Goal: Check status: Check status

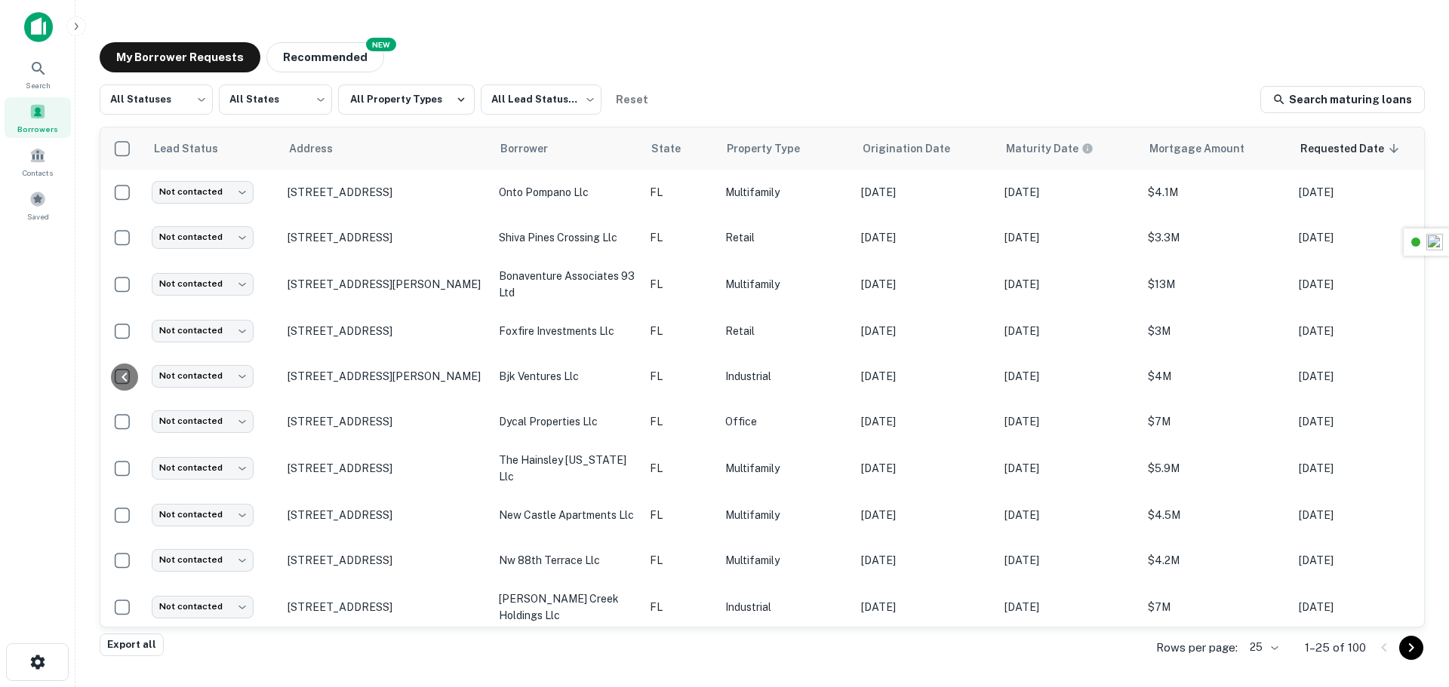
scroll to position [0, 309]
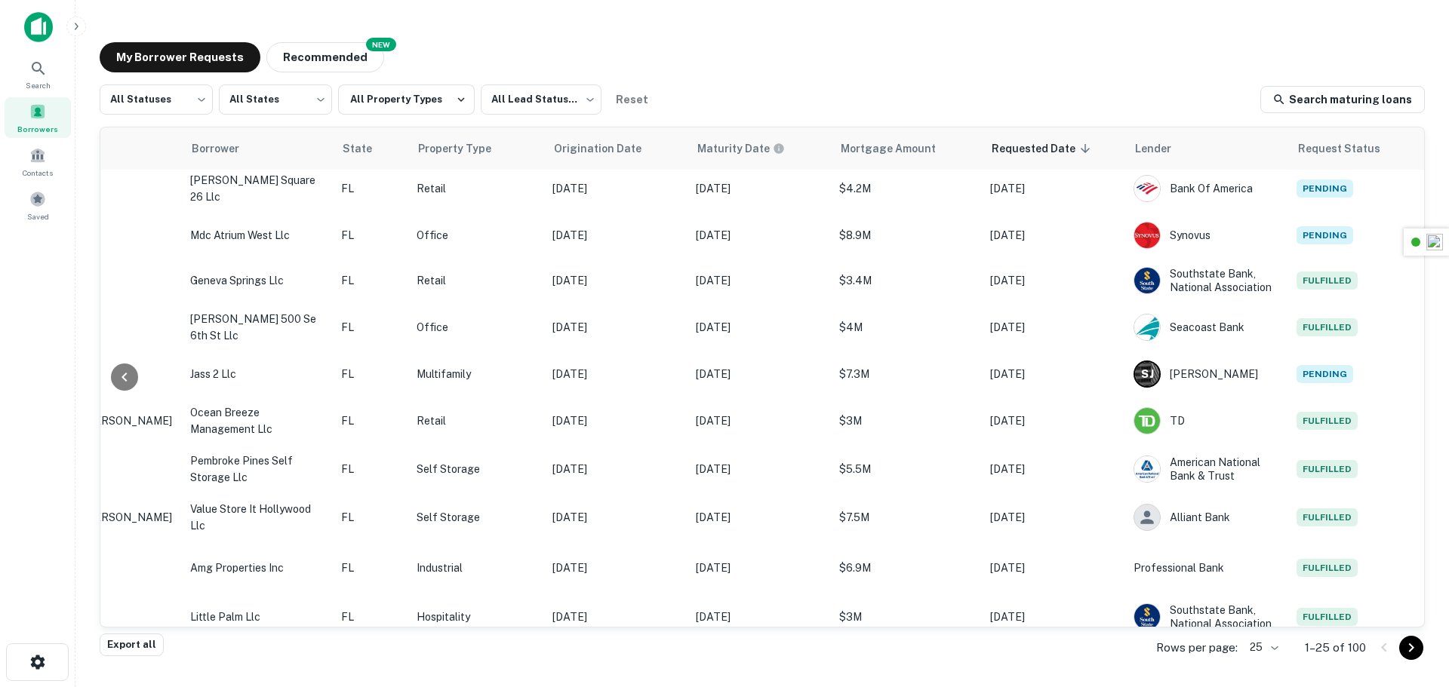
scroll to position [659, 309]
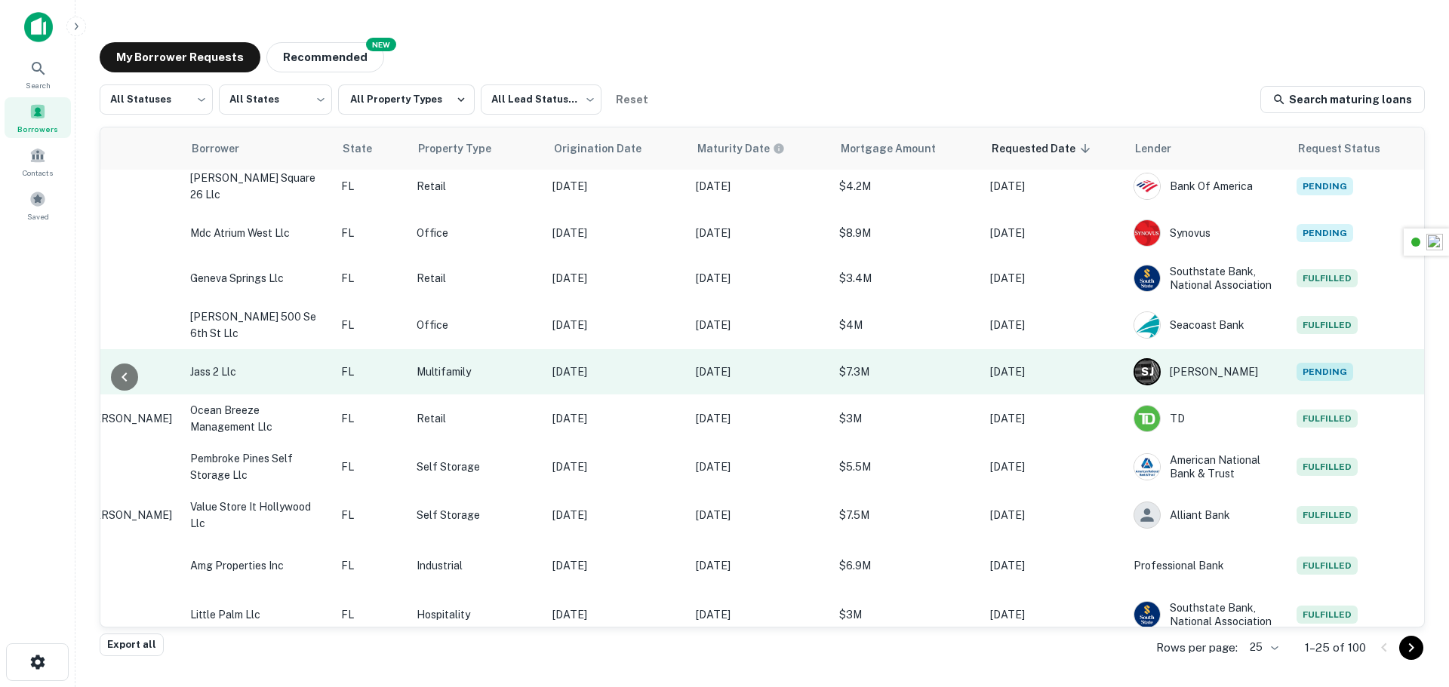
click at [1309, 372] on span "Pending" at bounding box center [1324, 372] width 57 height 18
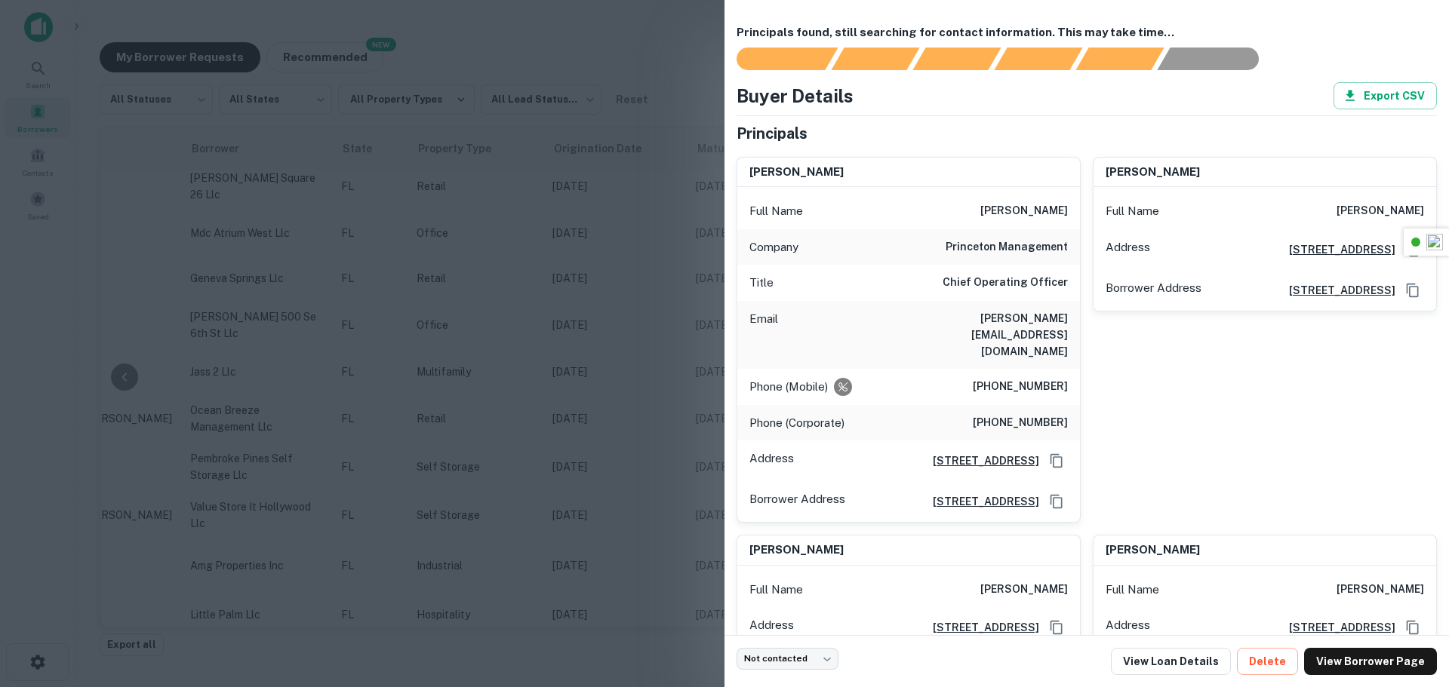
click at [481, 294] on div at bounding box center [724, 343] width 1449 height 687
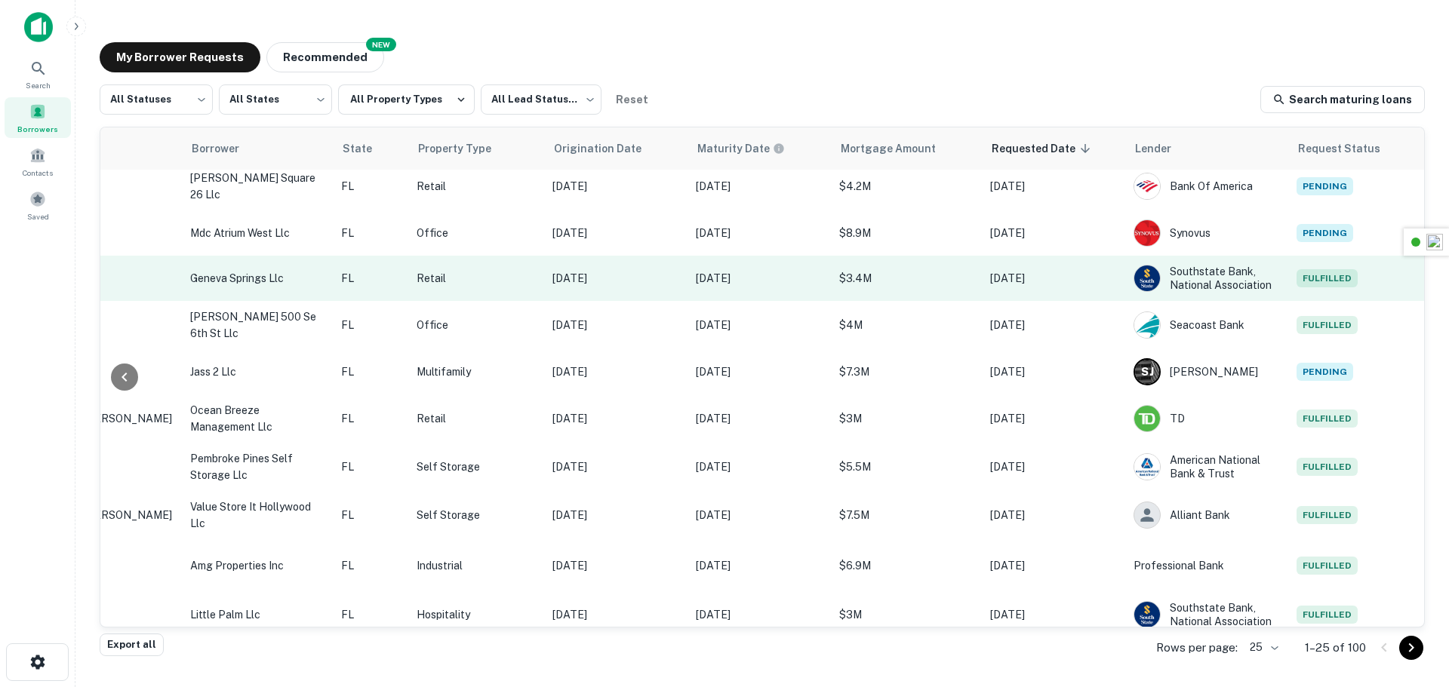
click at [1342, 269] on span "Fulfilled" at bounding box center [1326, 278] width 61 height 18
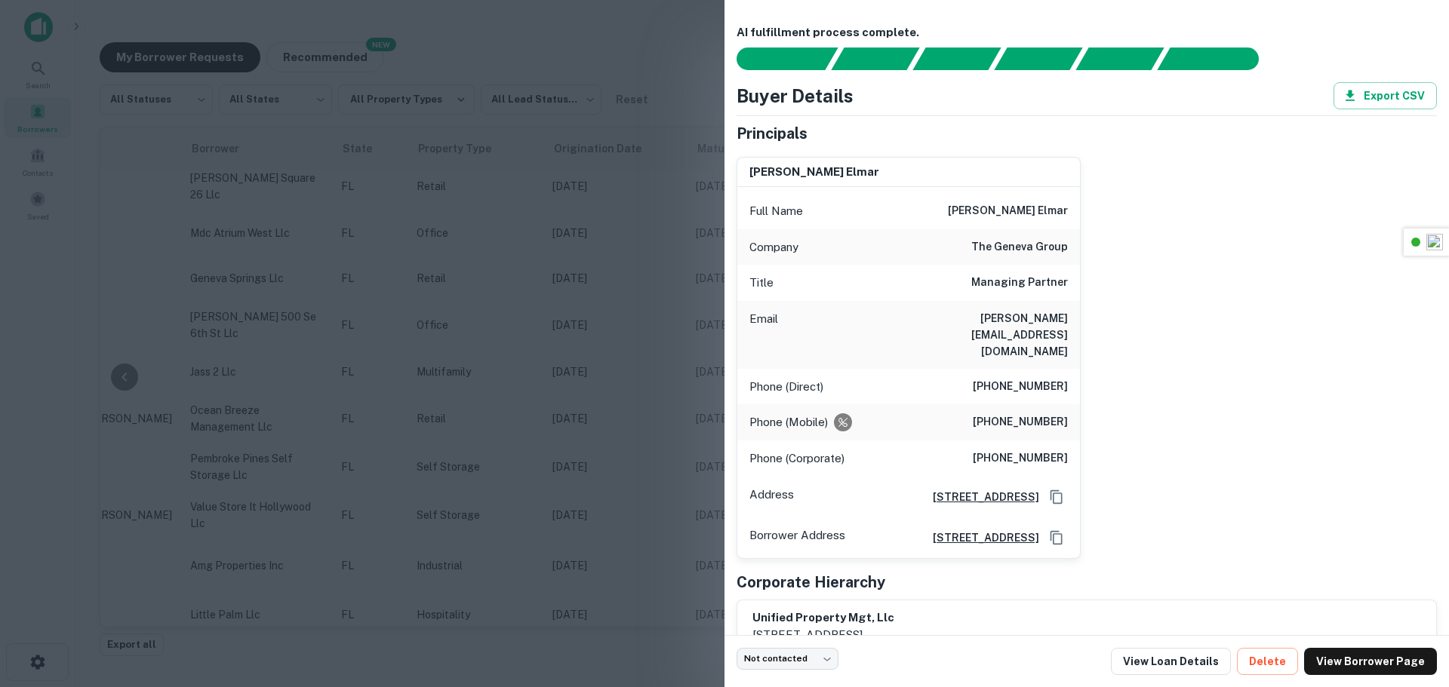
scroll to position [24, 0]
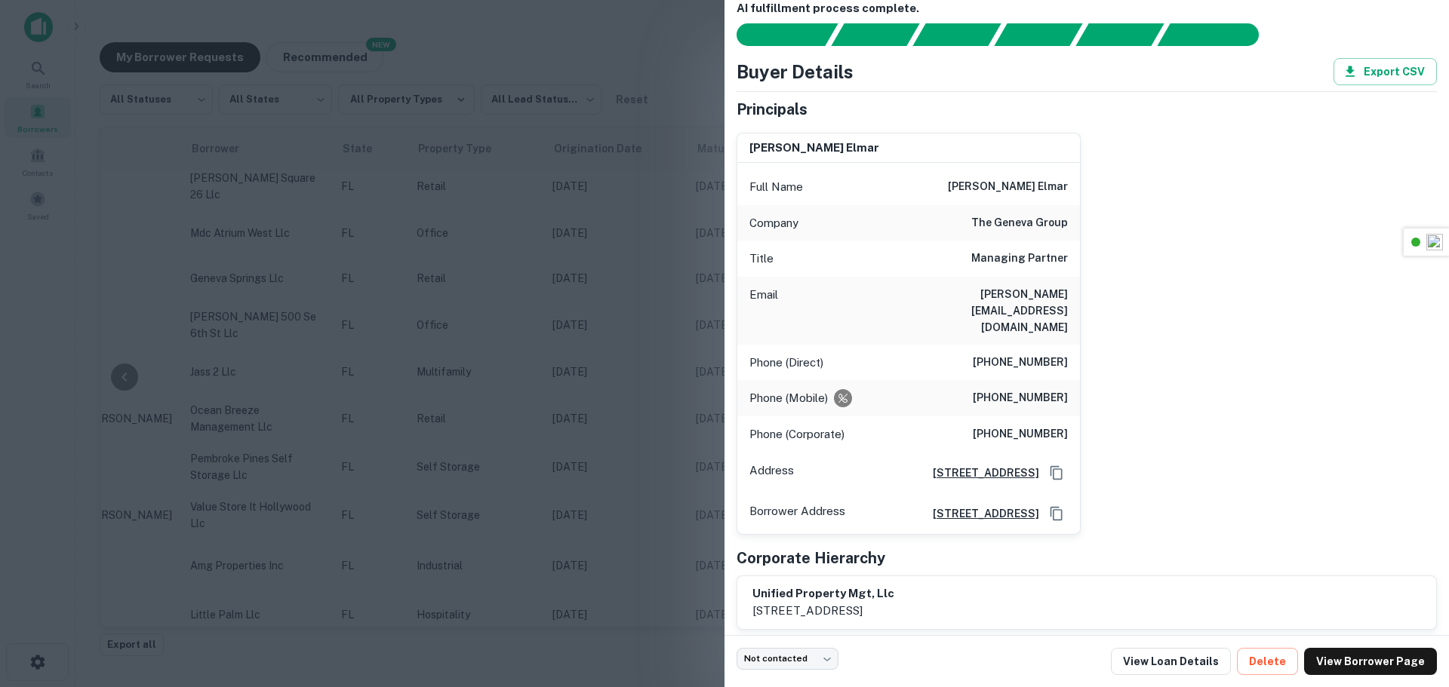
click at [563, 332] on div at bounding box center [724, 343] width 1449 height 687
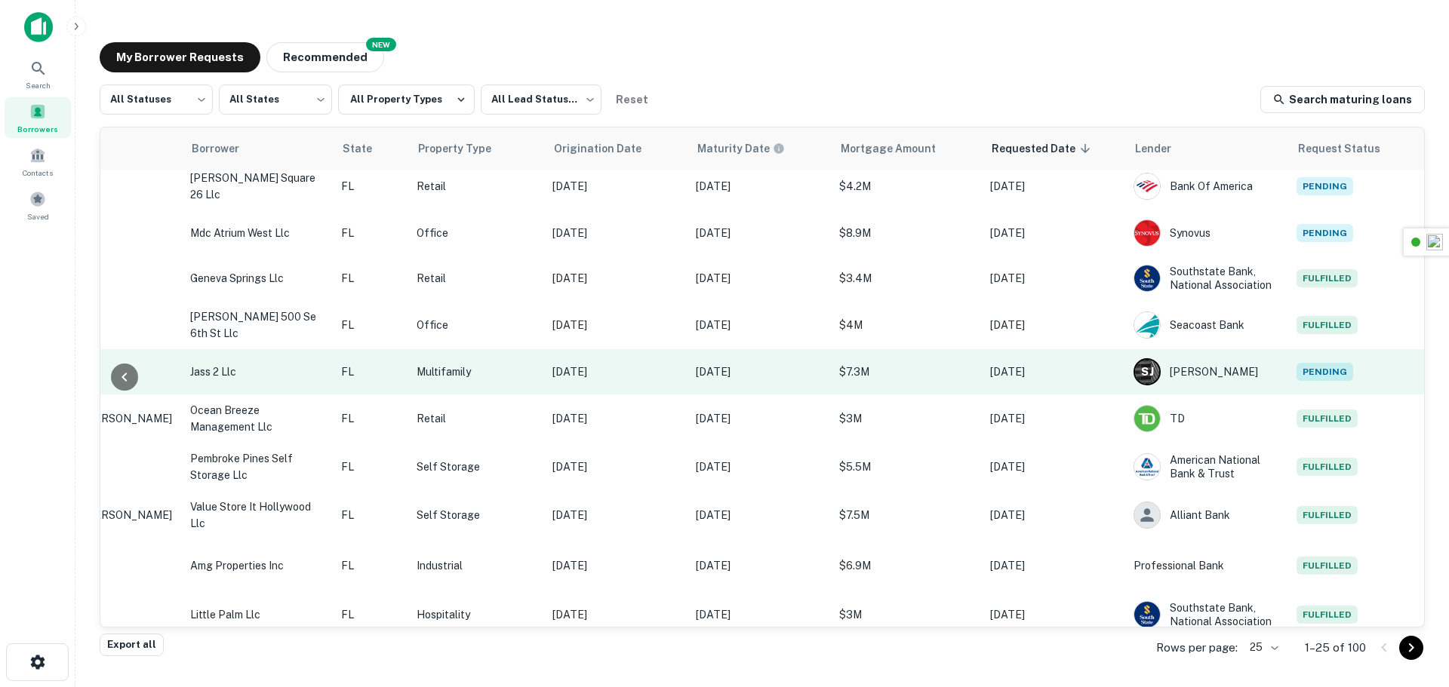
scroll to position [736, 309]
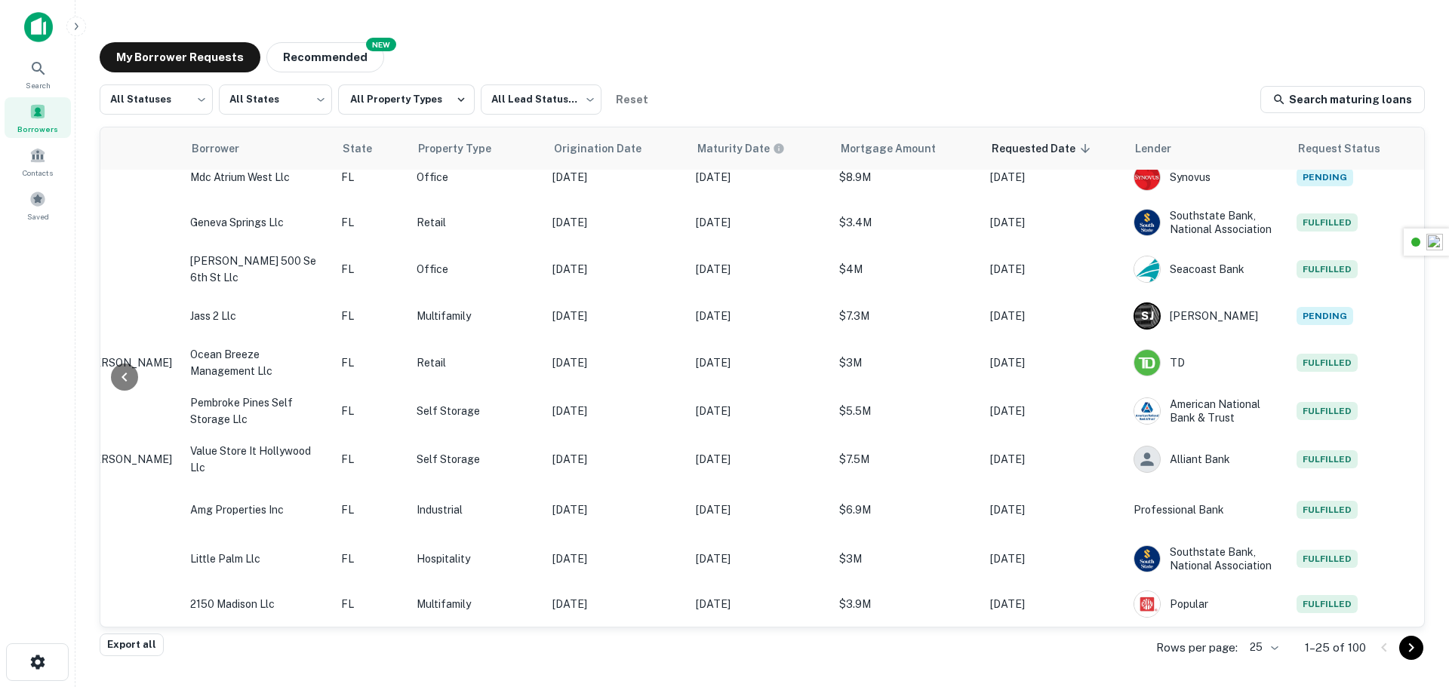
click at [1421, 650] on button "Go to next page" at bounding box center [1411, 648] width 24 height 24
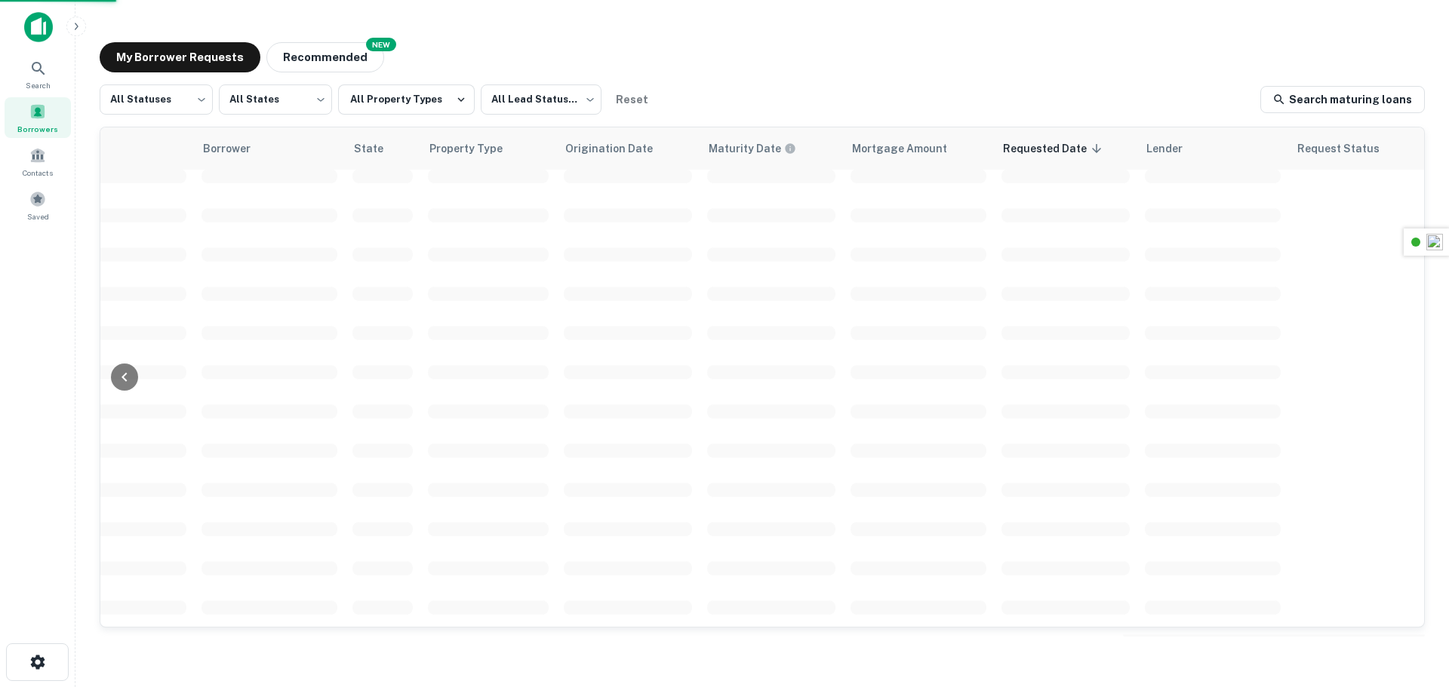
scroll to position [535, 307]
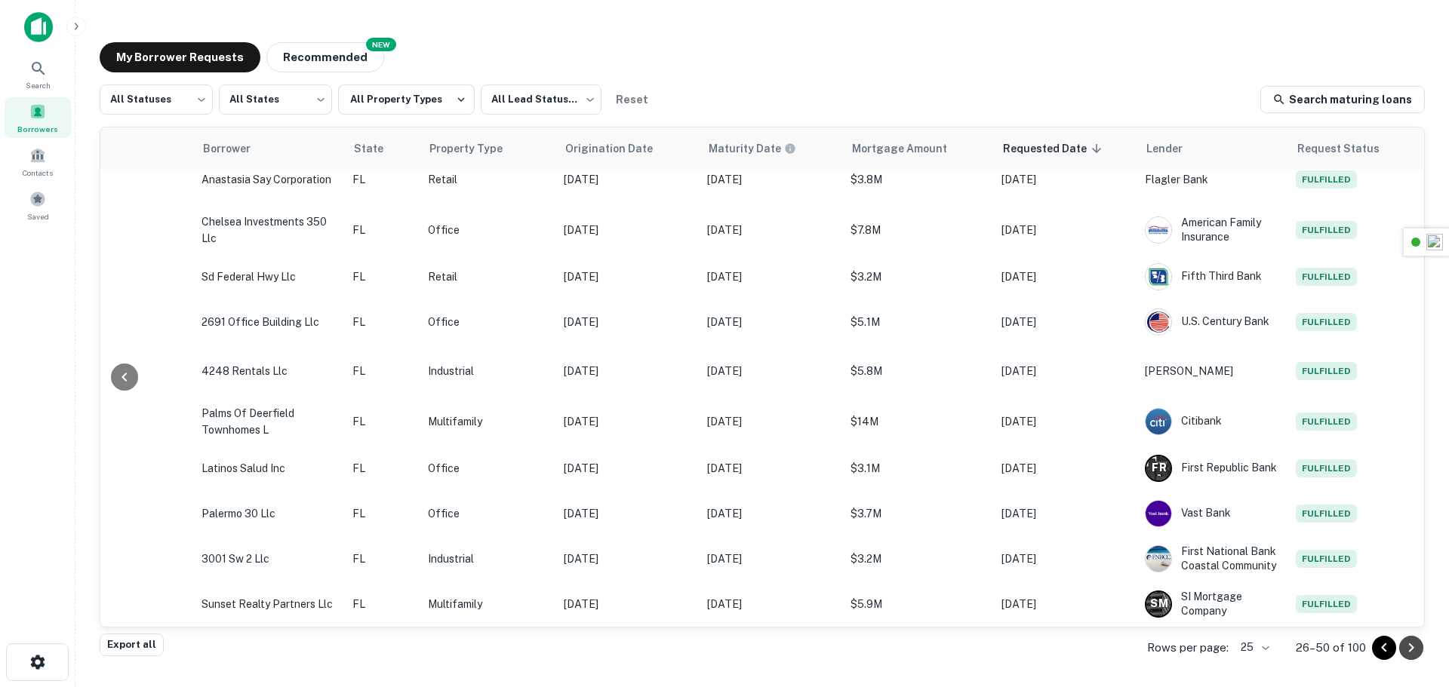
click at [1409, 646] on icon "Go to next page" at bounding box center [1411, 648] width 18 height 18
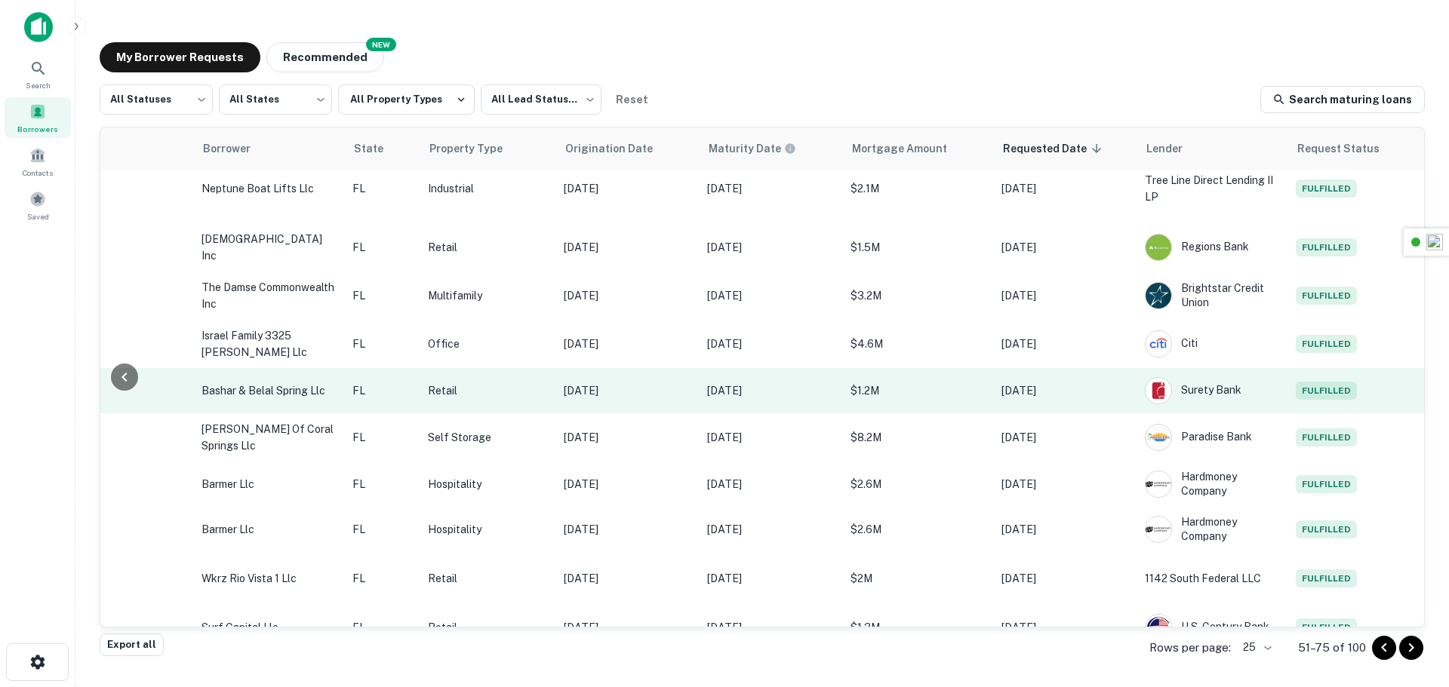
scroll to position [768, 307]
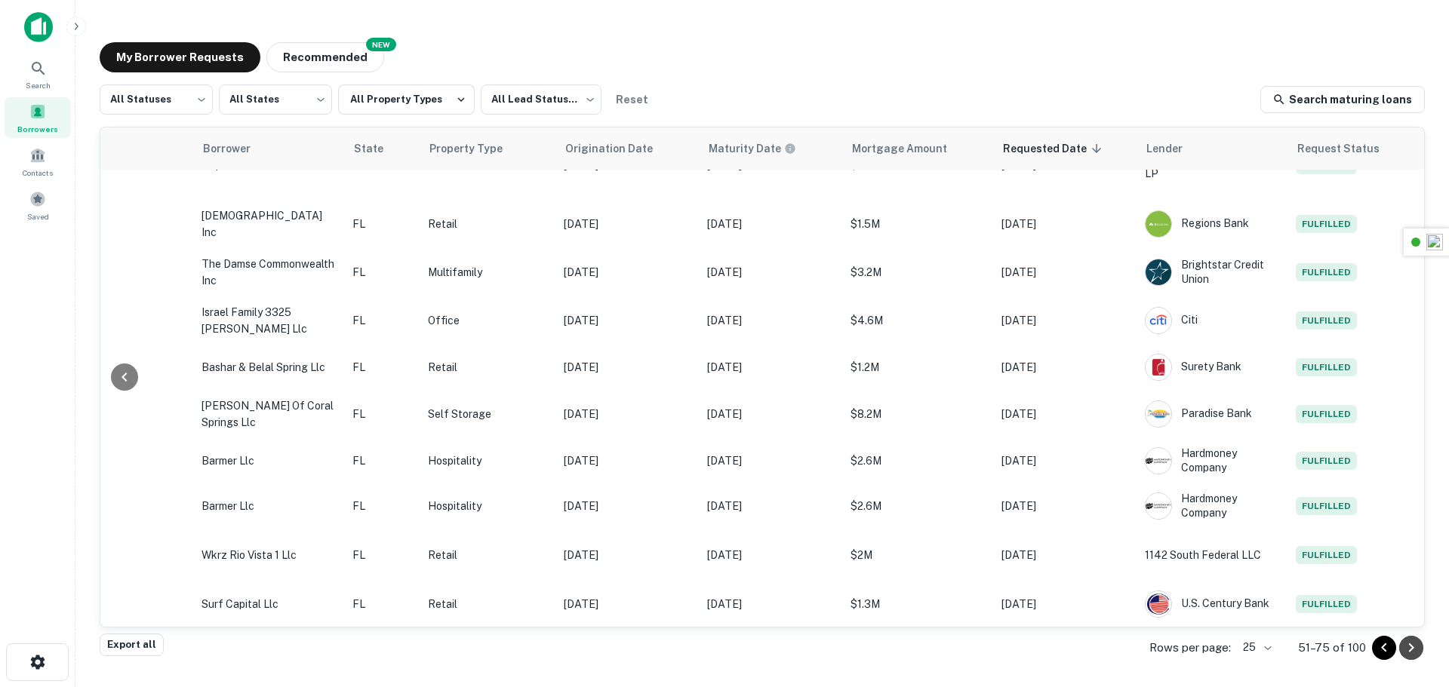
click at [1412, 651] on icon "Go to next page" at bounding box center [1411, 648] width 18 height 18
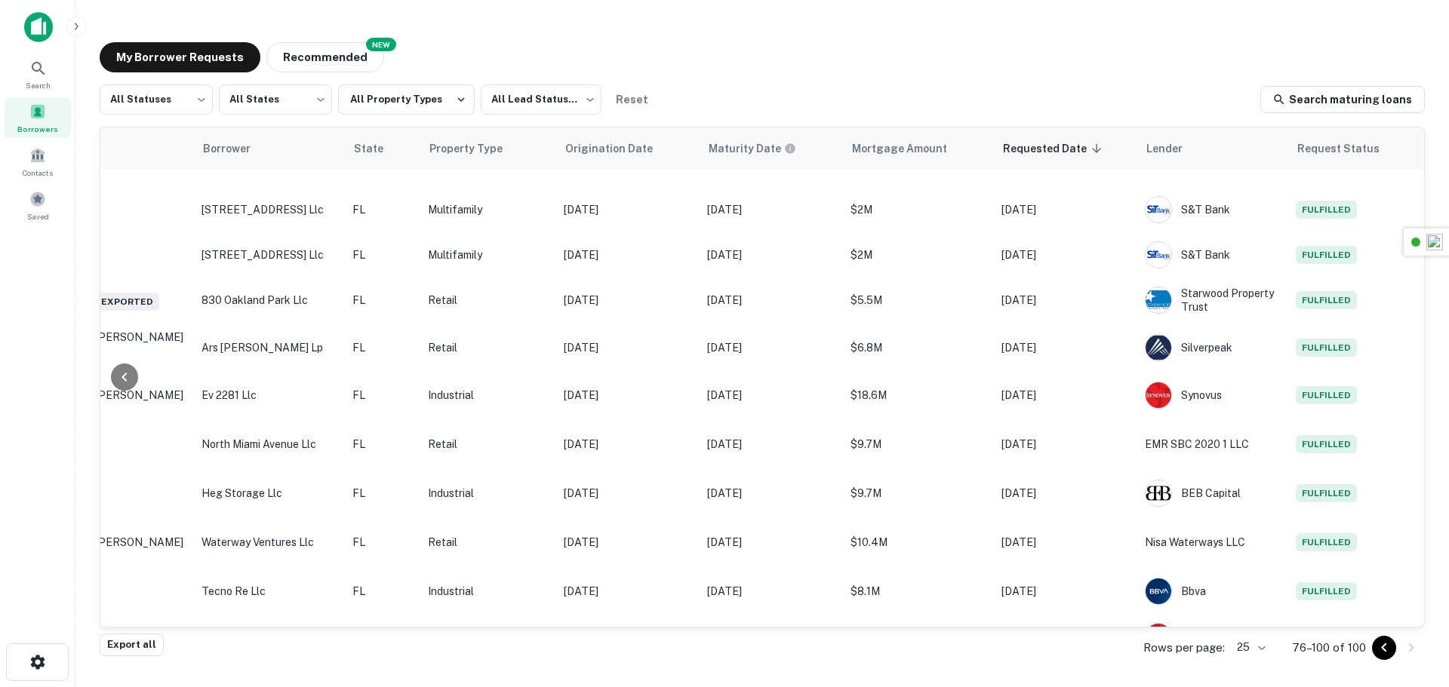
scroll to position [32, 307]
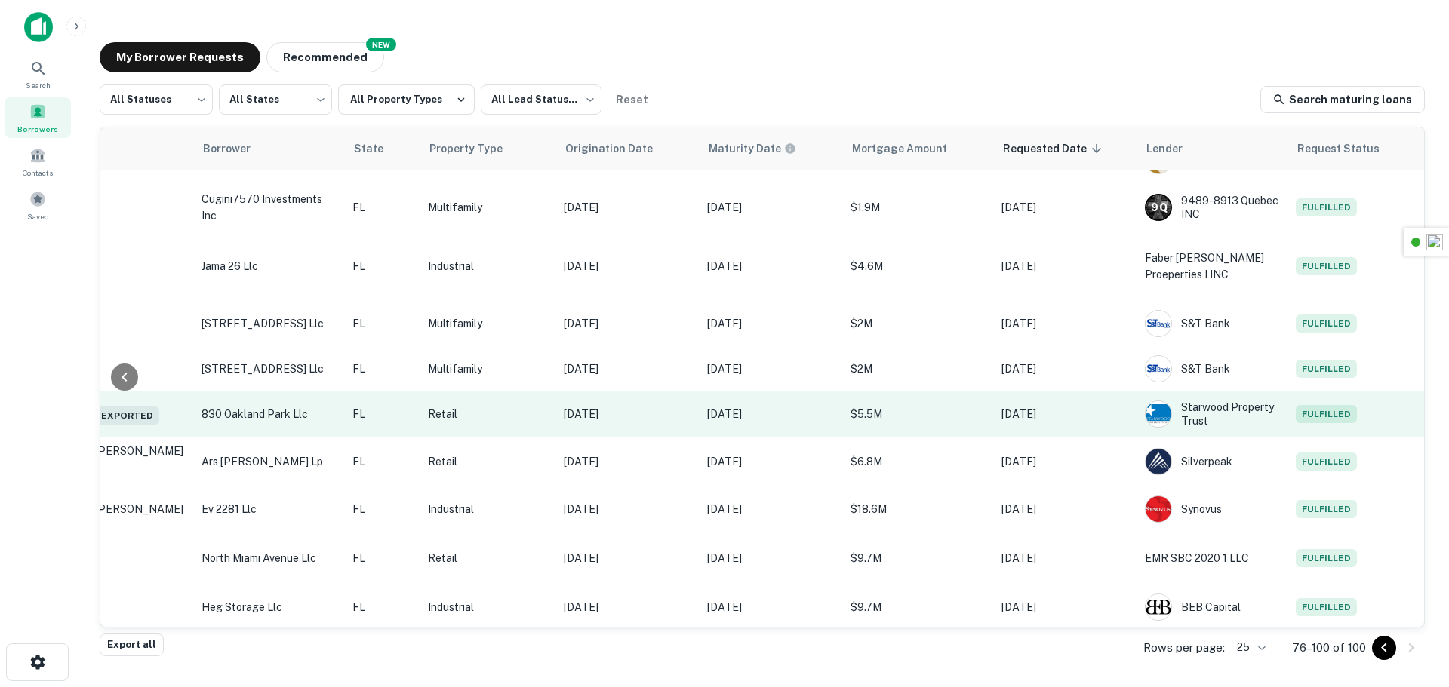
click at [1305, 415] on span "Fulfilled" at bounding box center [1325, 414] width 61 height 18
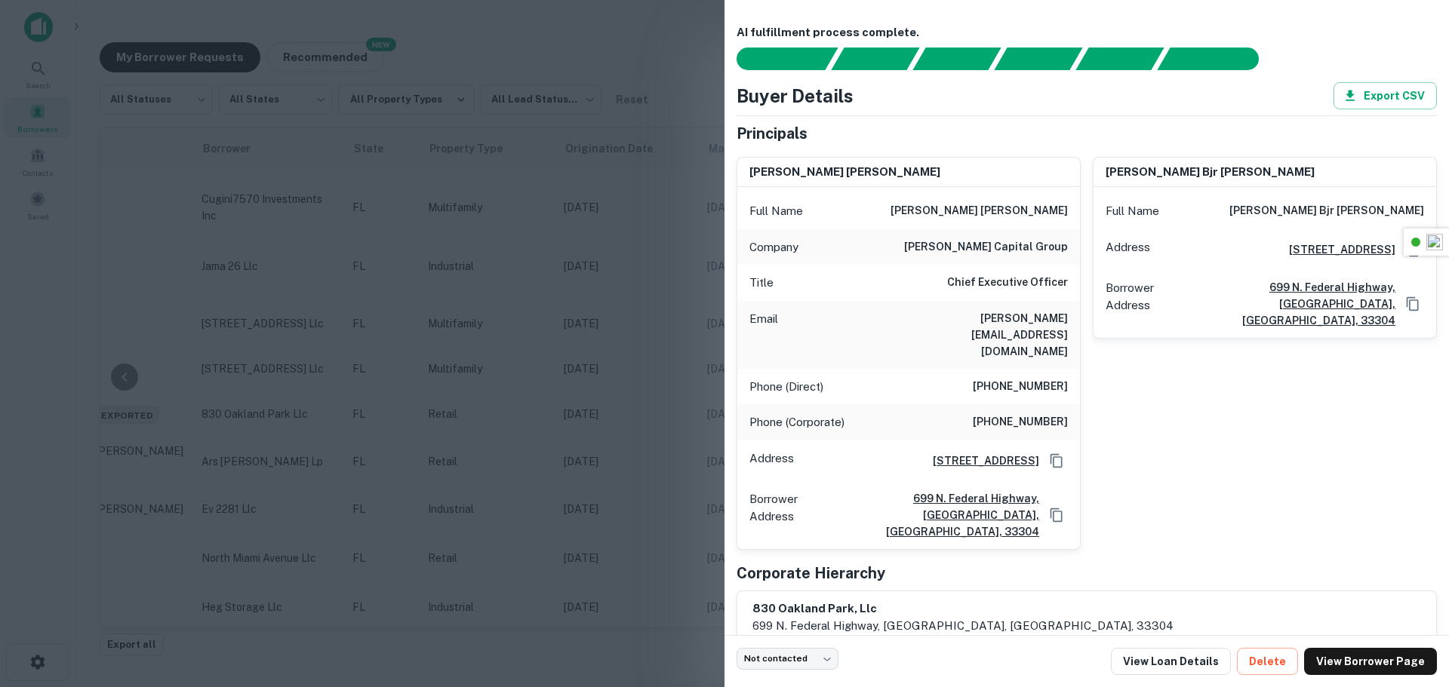
click at [585, 276] on div at bounding box center [724, 343] width 1449 height 687
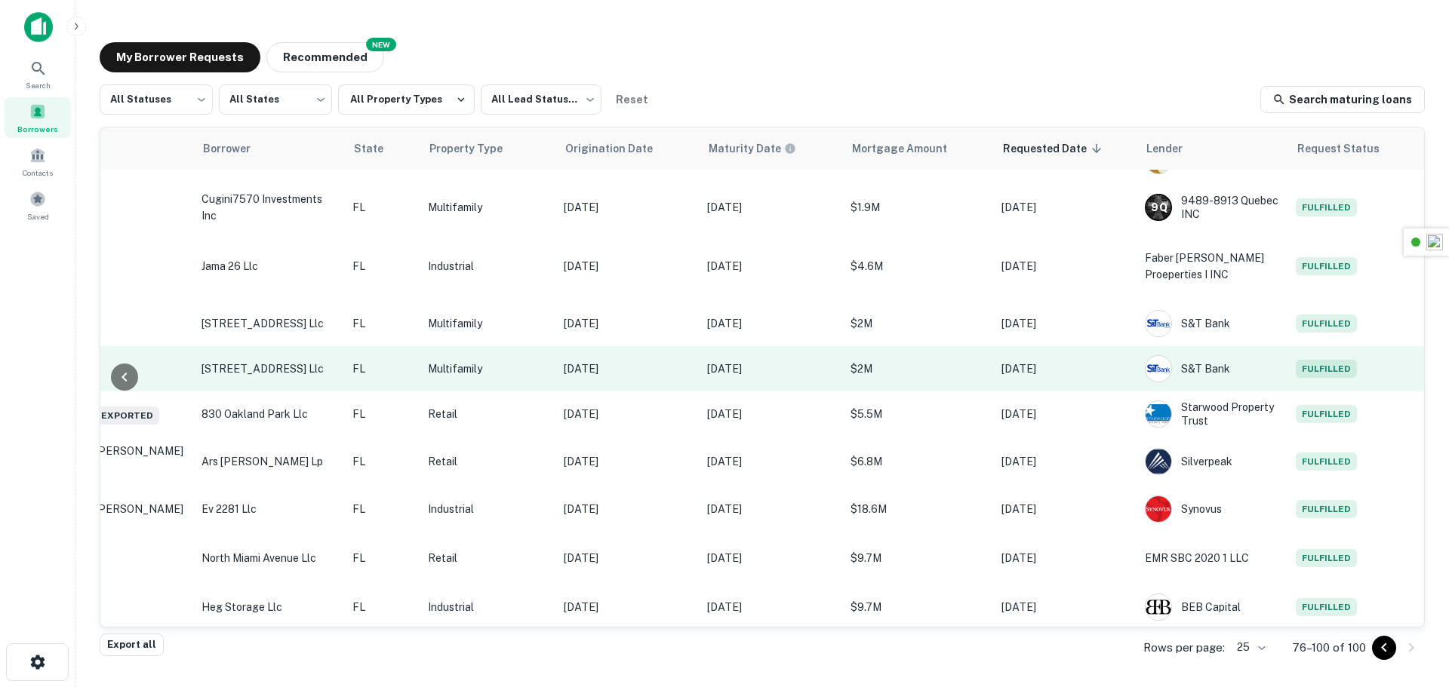
scroll to position [0, 307]
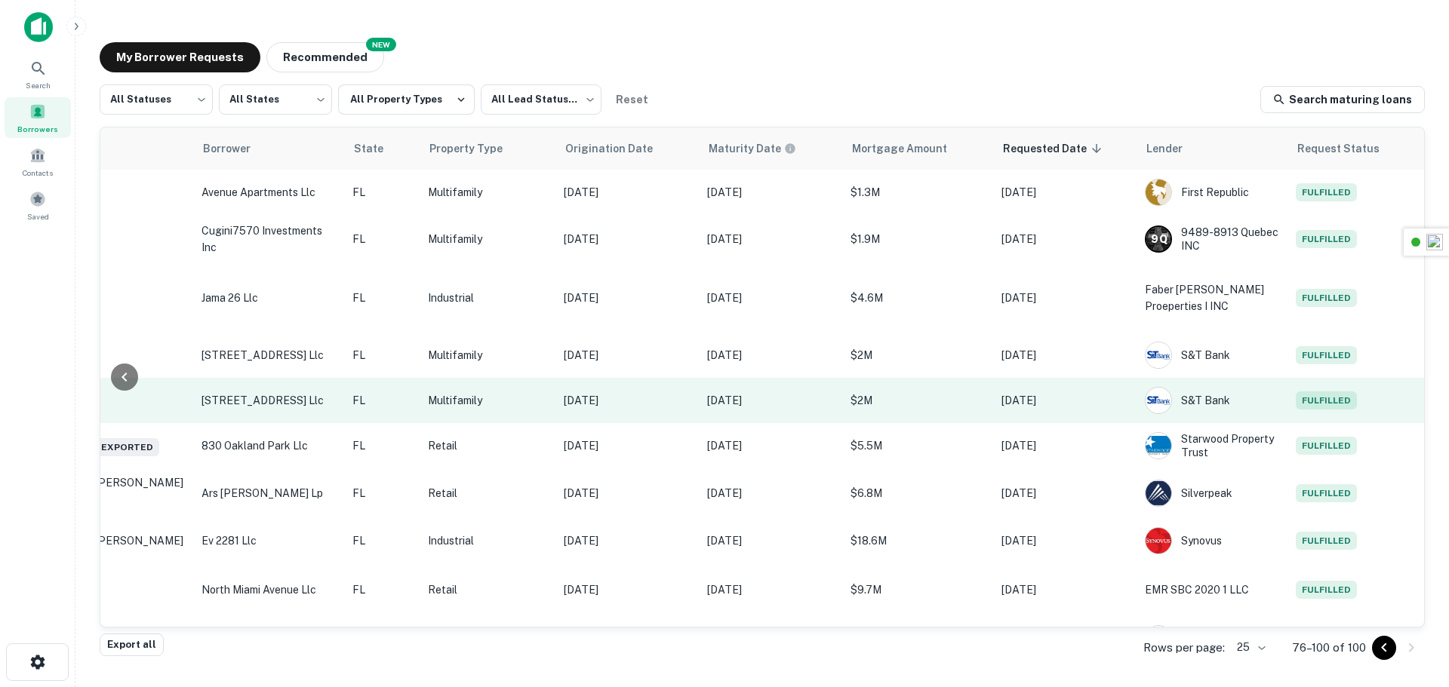
click at [1330, 399] on span "Fulfilled" at bounding box center [1325, 401] width 61 height 18
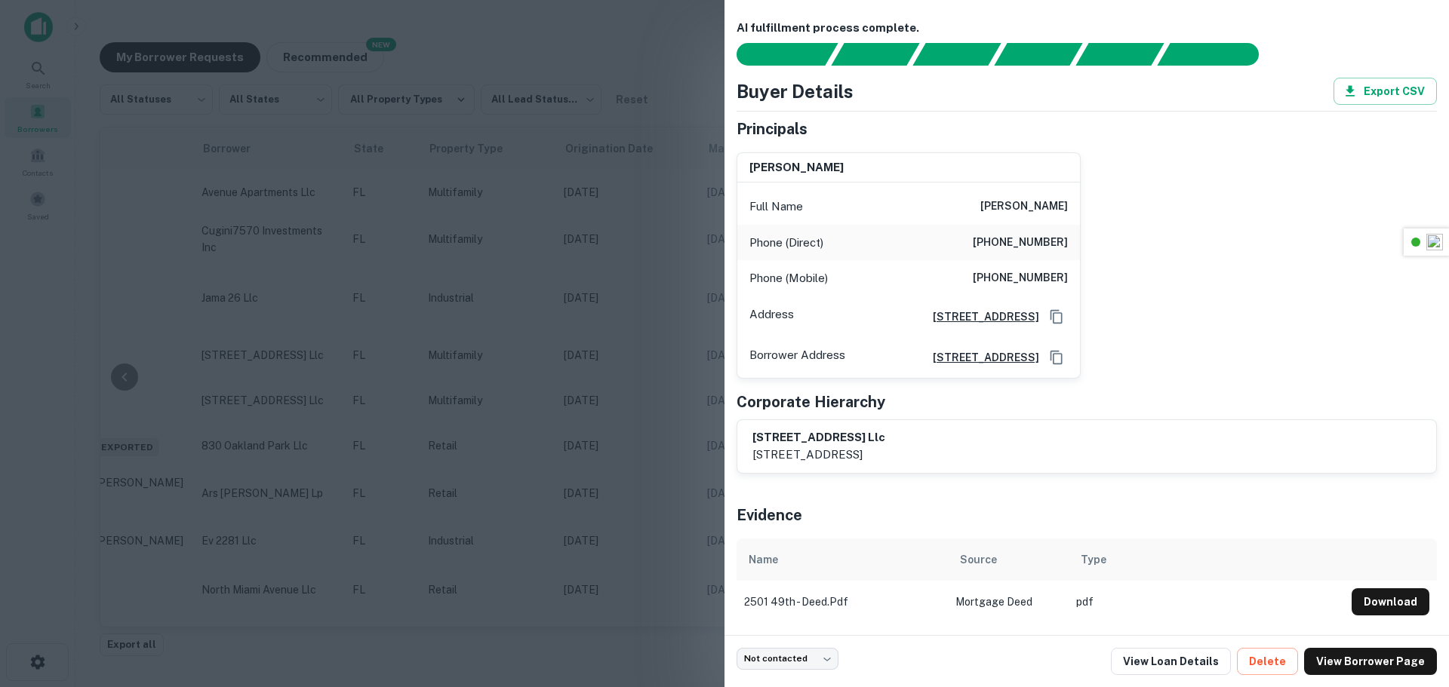
scroll to position [28, 0]
click at [601, 263] on div at bounding box center [724, 343] width 1449 height 687
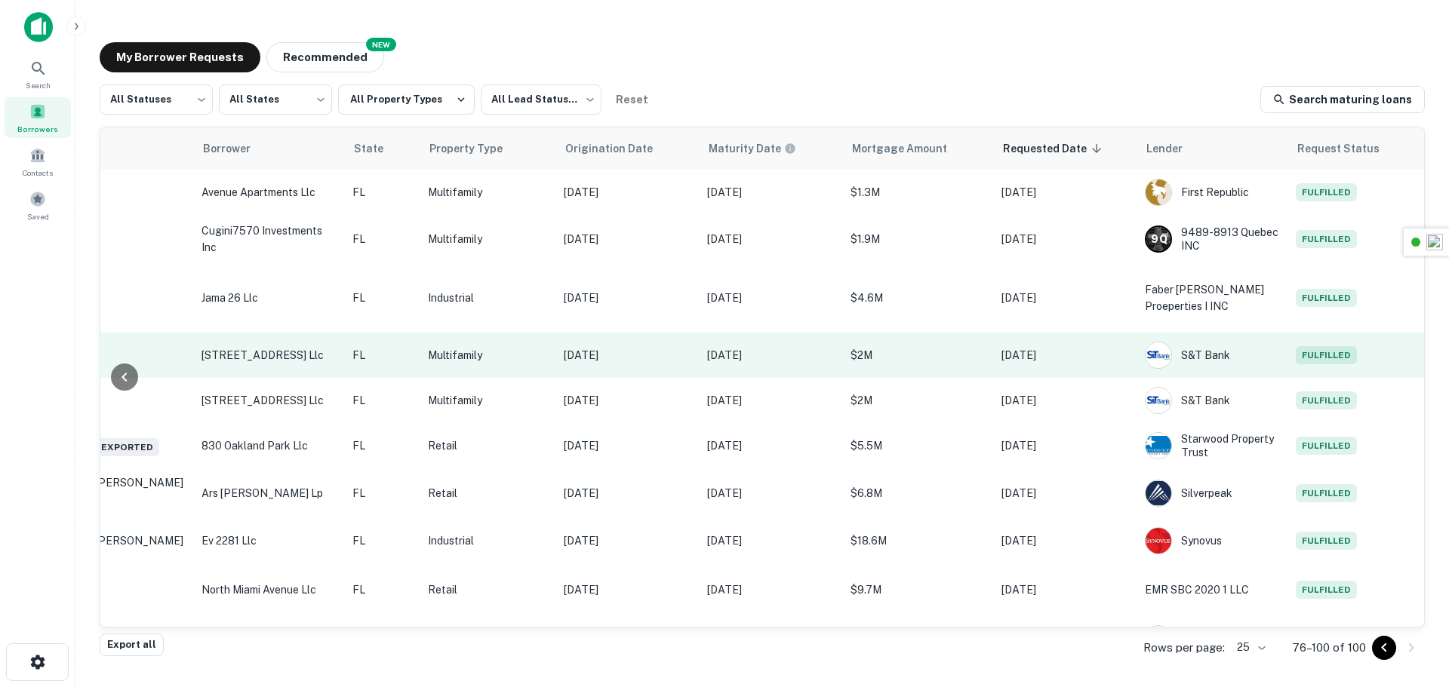
click at [1316, 343] on td "Fulfilled" at bounding box center [1356, 355] width 136 height 45
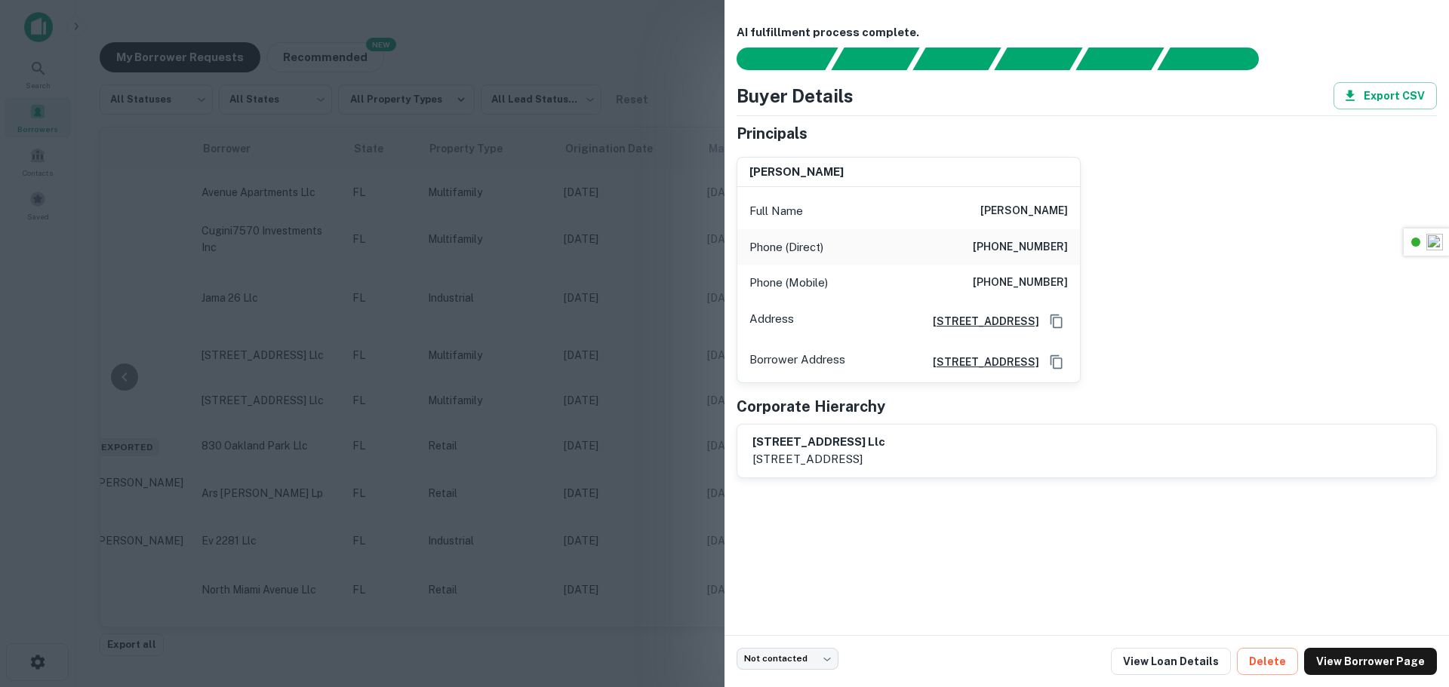
click at [618, 303] on div at bounding box center [724, 343] width 1449 height 687
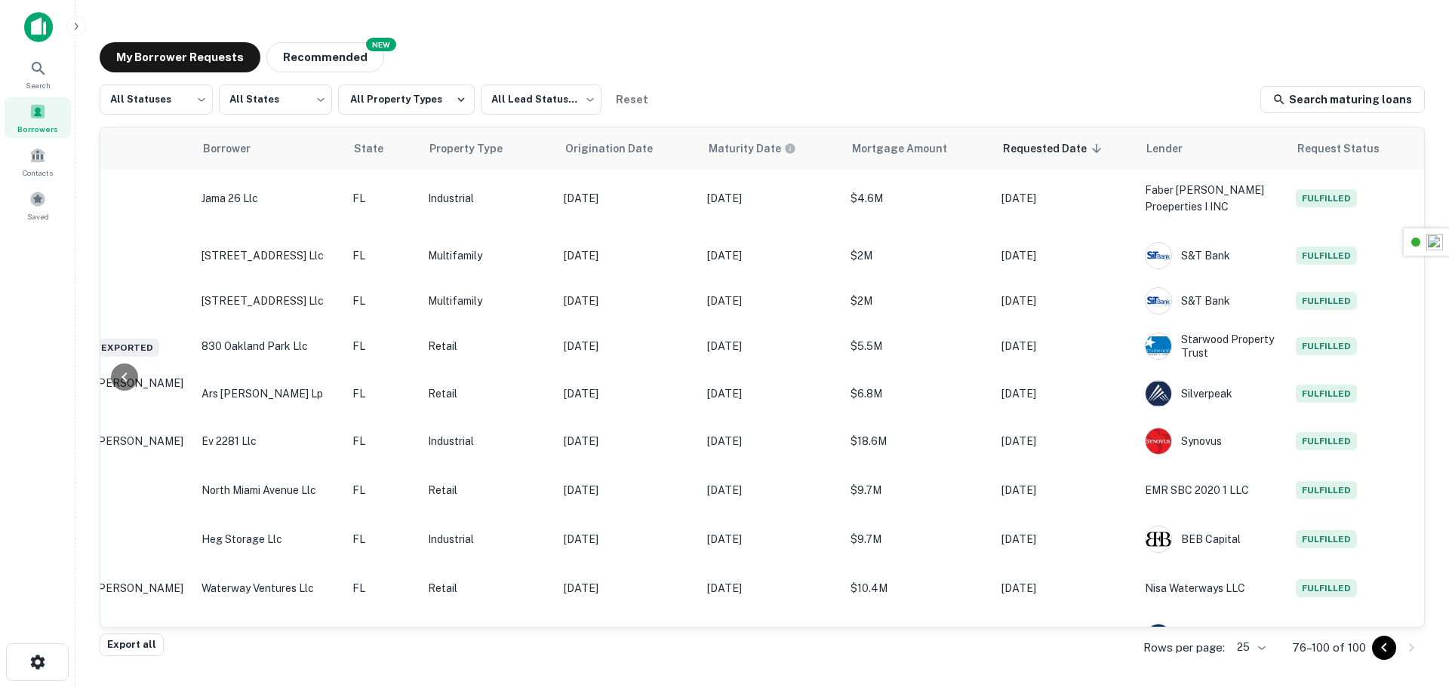
scroll to position [0, 307]
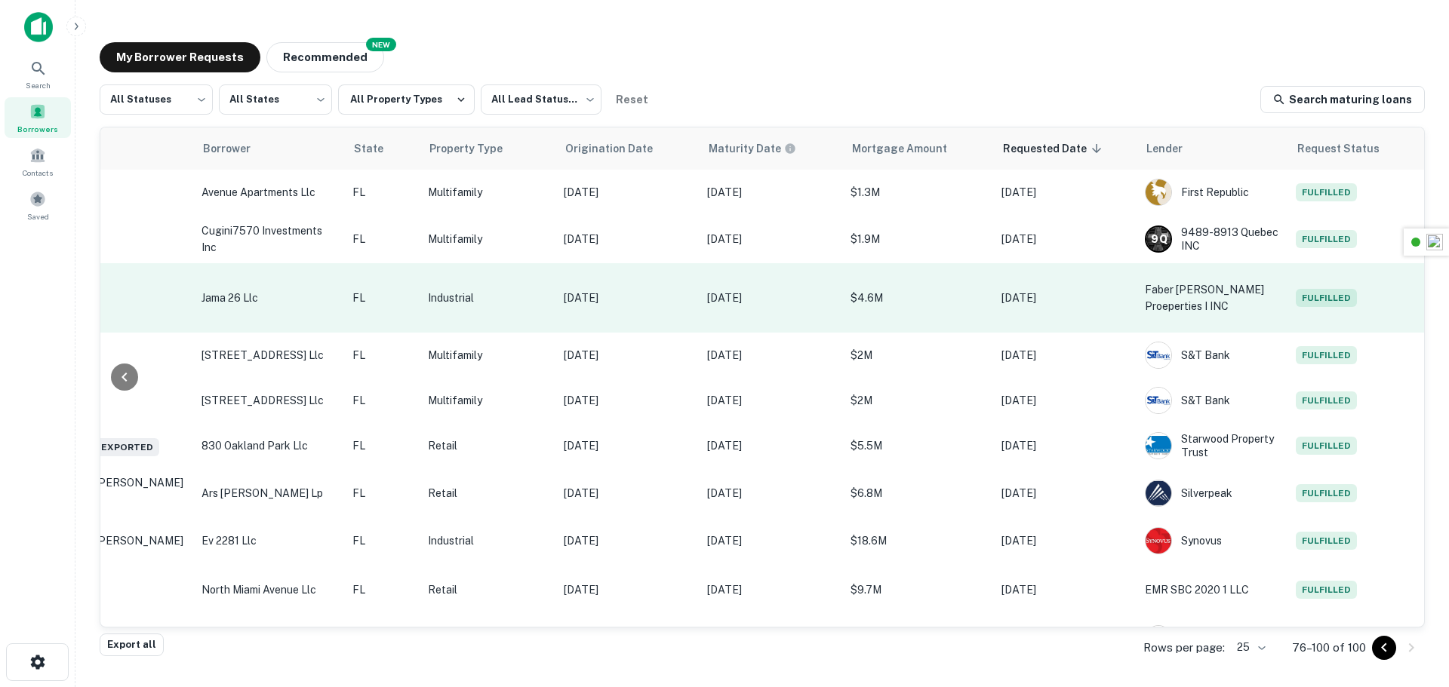
click at [1308, 303] on span "Fulfilled" at bounding box center [1325, 298] width 61 height 18
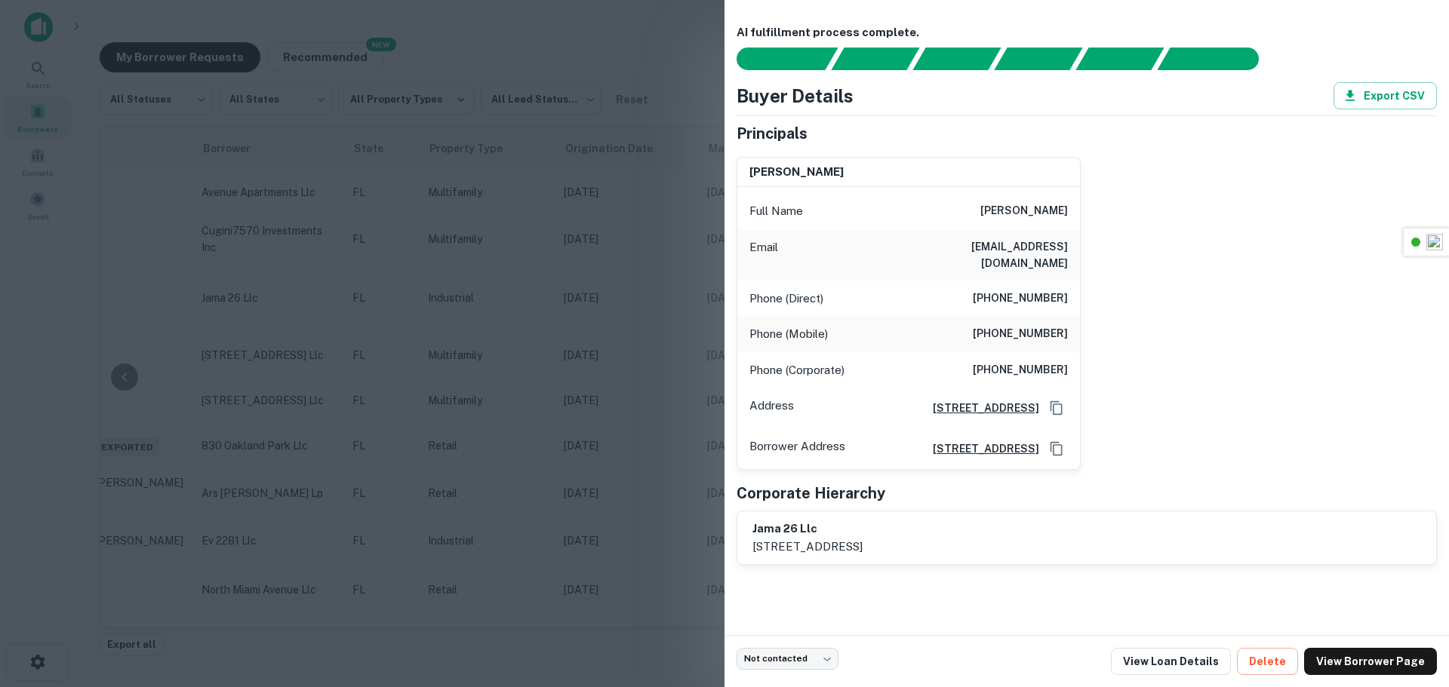
click at [548, 318] on div at bounding box center [724, 343] width 1449 height 687
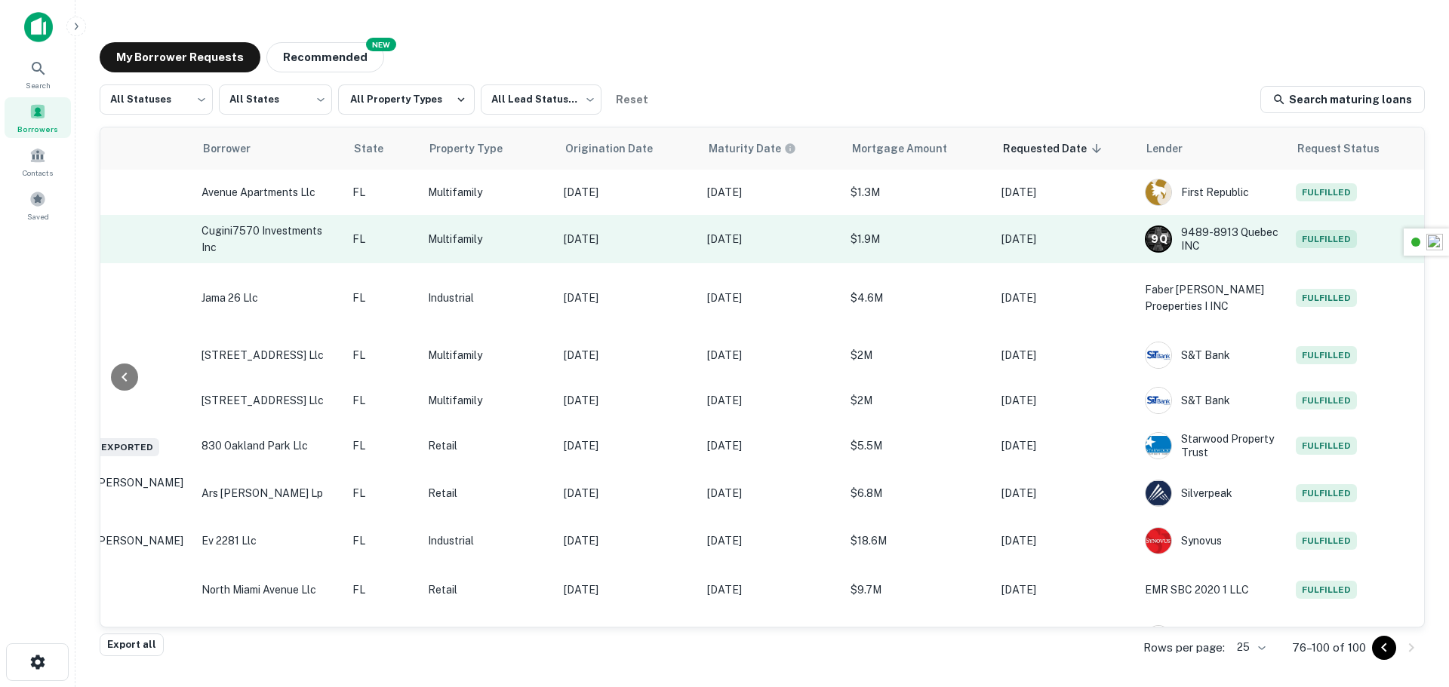
click at [1335, 235] on span "Fulfilled" at bounding box center [1325, 239] width 61 height 18
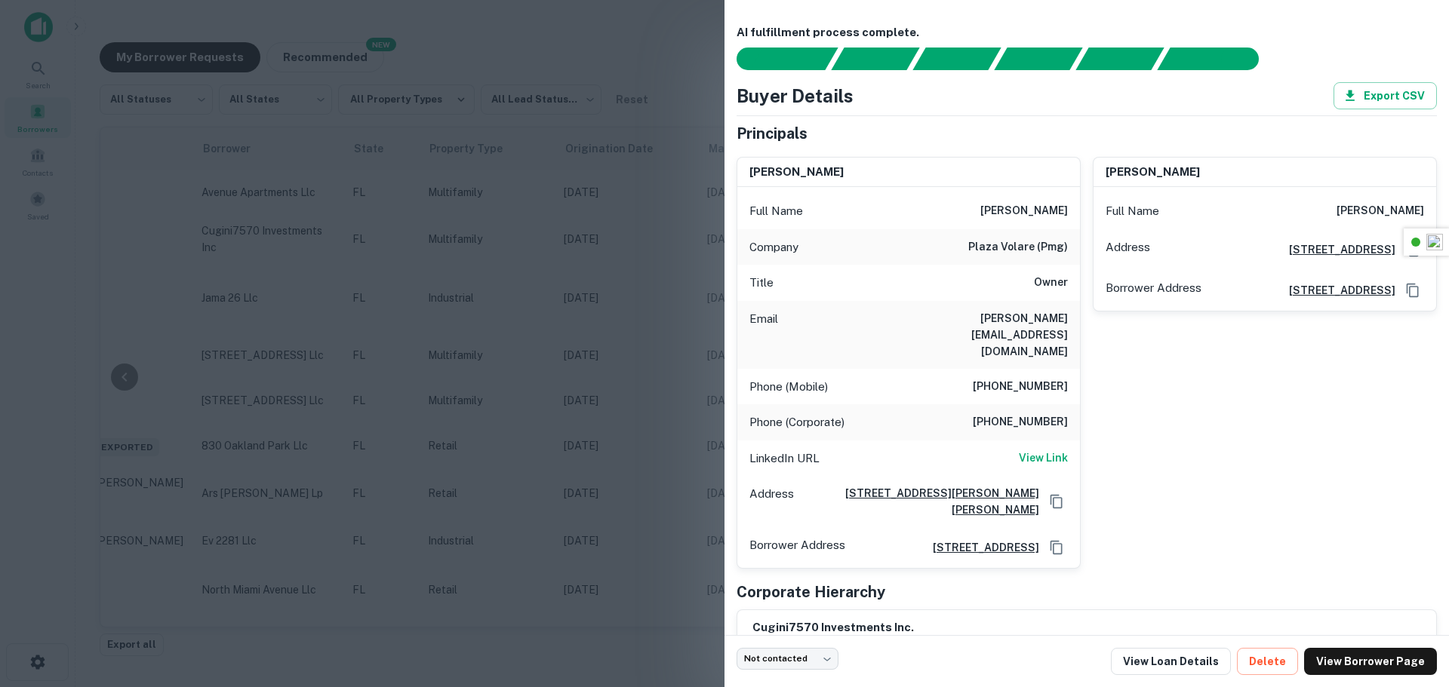
scroll to position [34, 0]
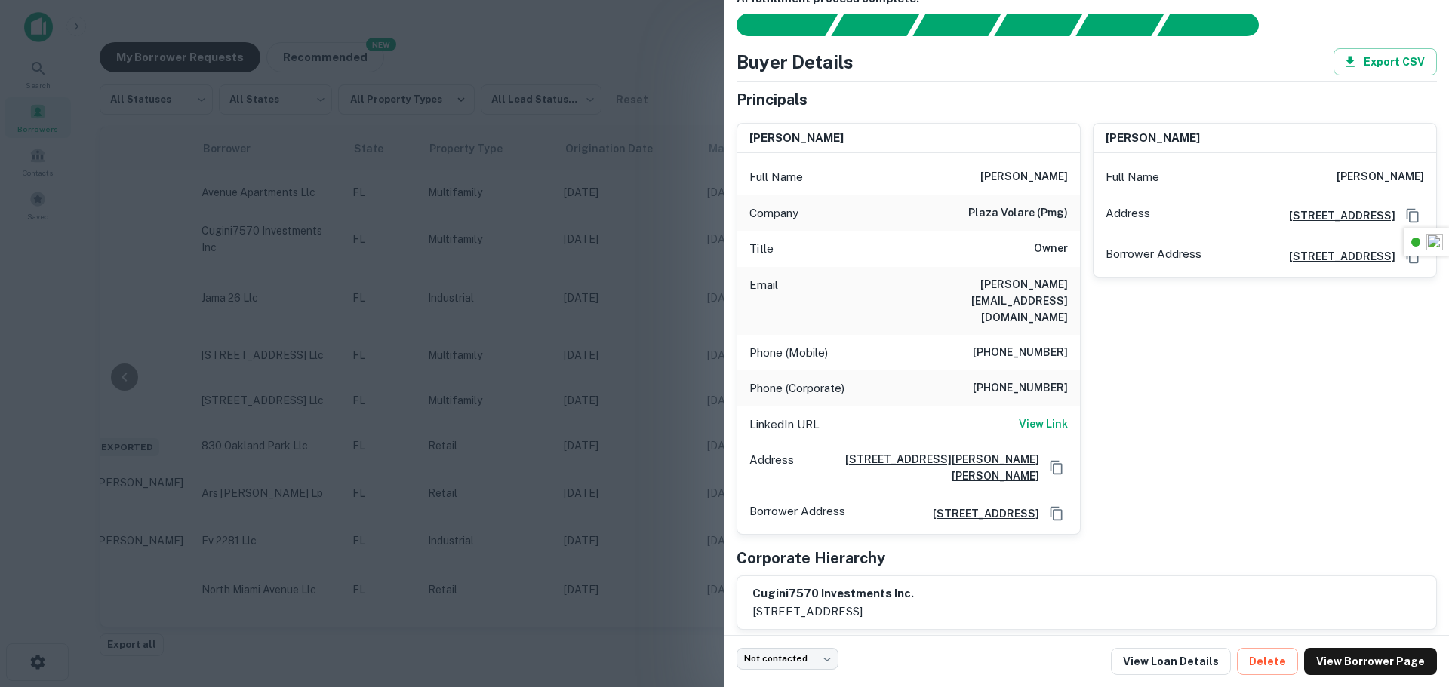
click at [646, 265] on div at bounding box center [724, 343] width 1449 height 687
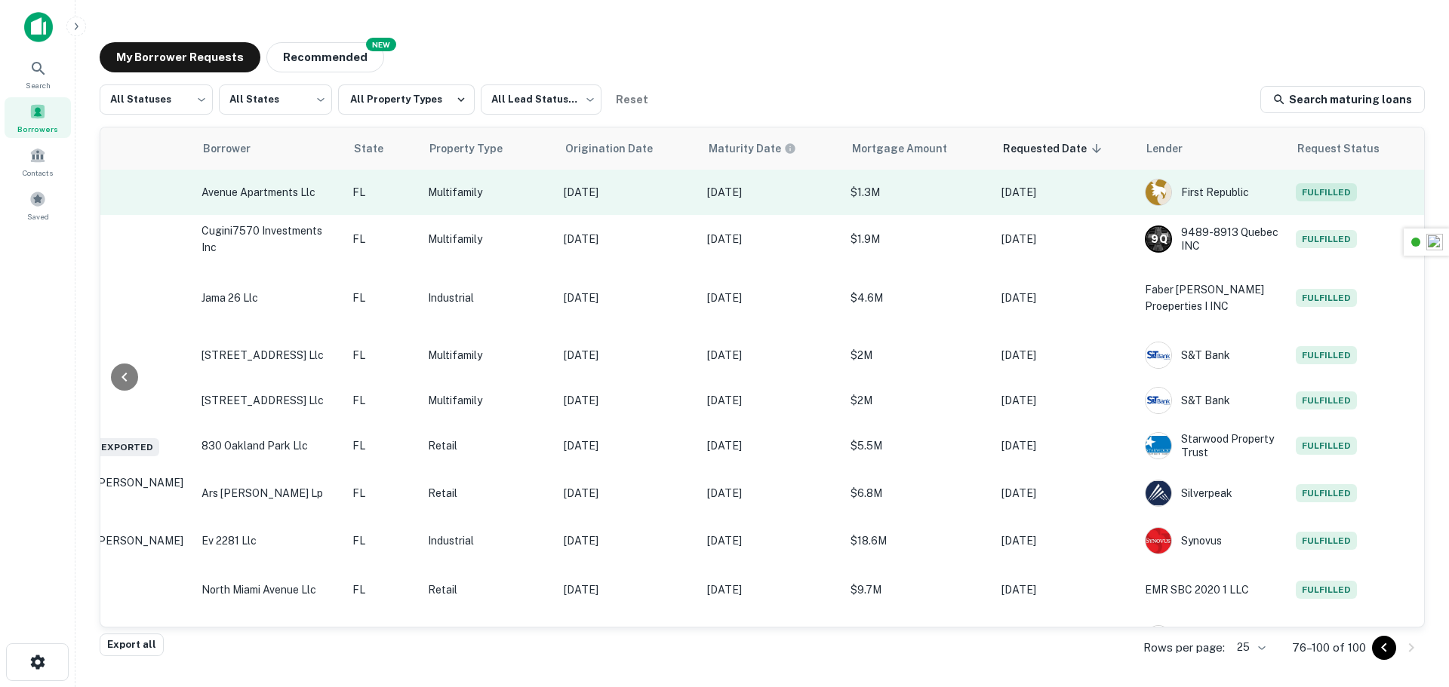
click at [1313, 198] on span "Fulfilled" at bounding box center [1325, 192] width 61 height 18
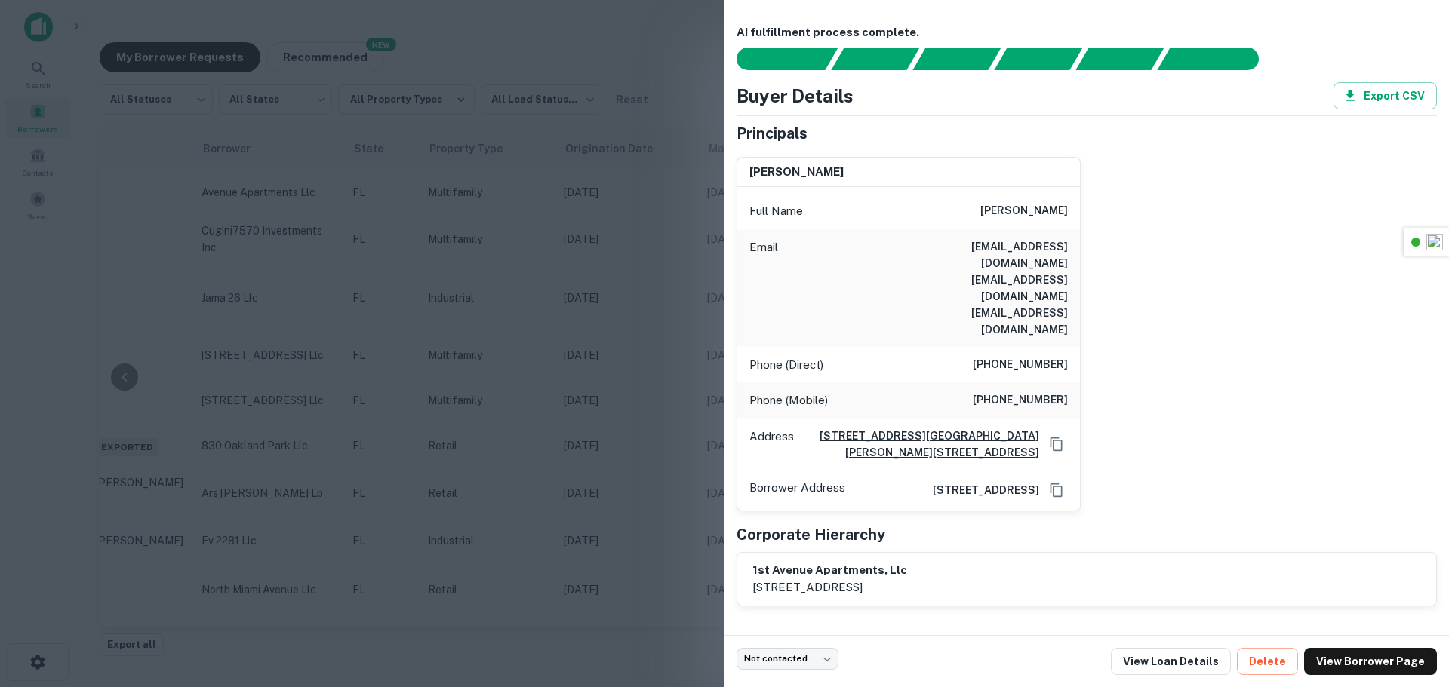
click at [631, 252] on div at bounding box center [724, 343] width 1449 height 687
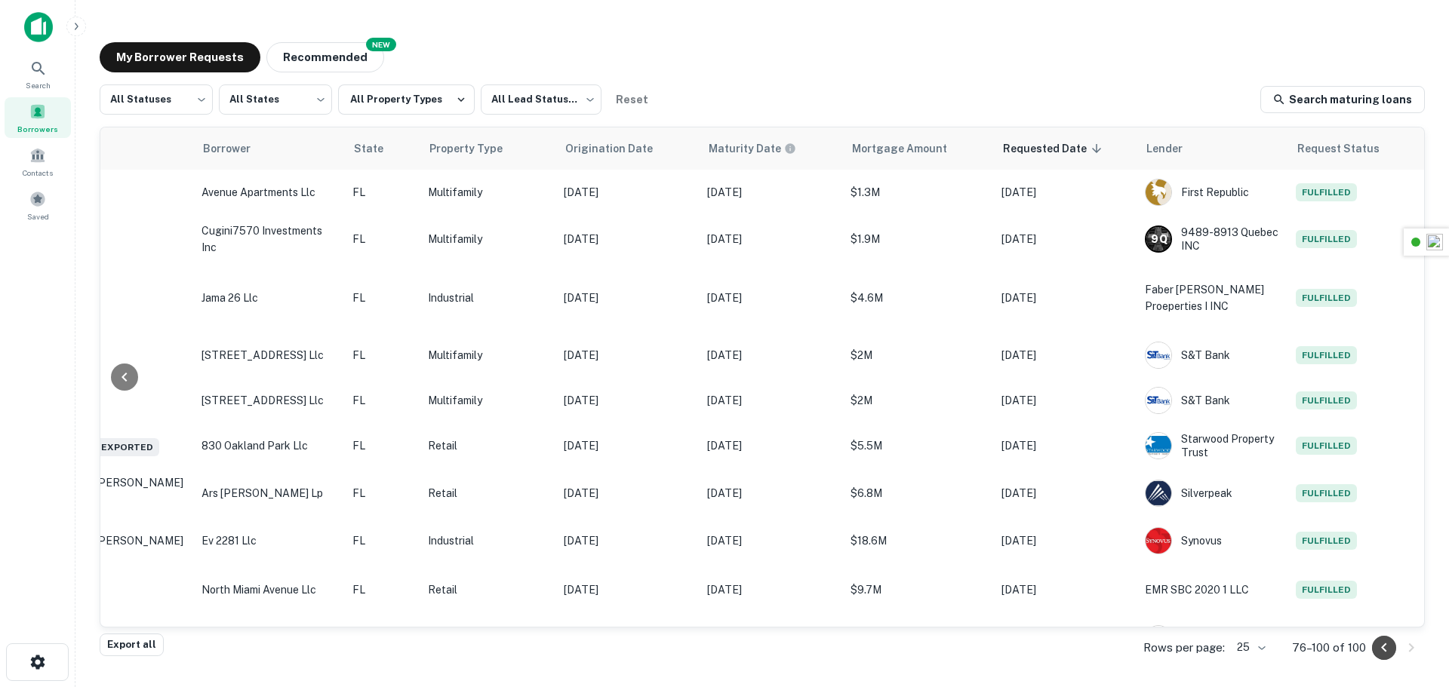
click at [1385, 643] on icon "Go to previous page" at bounding box center [1384, 648] width 18 height 18
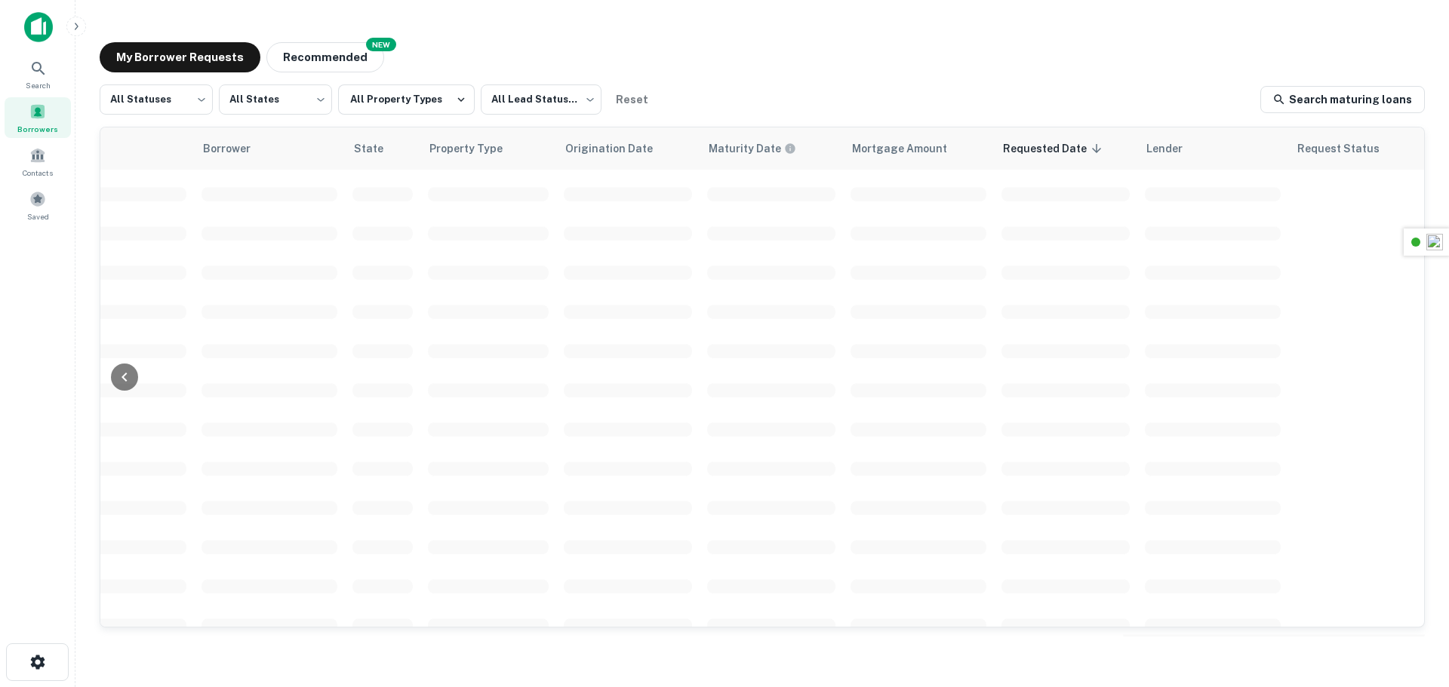
scroll to position [535, 307]
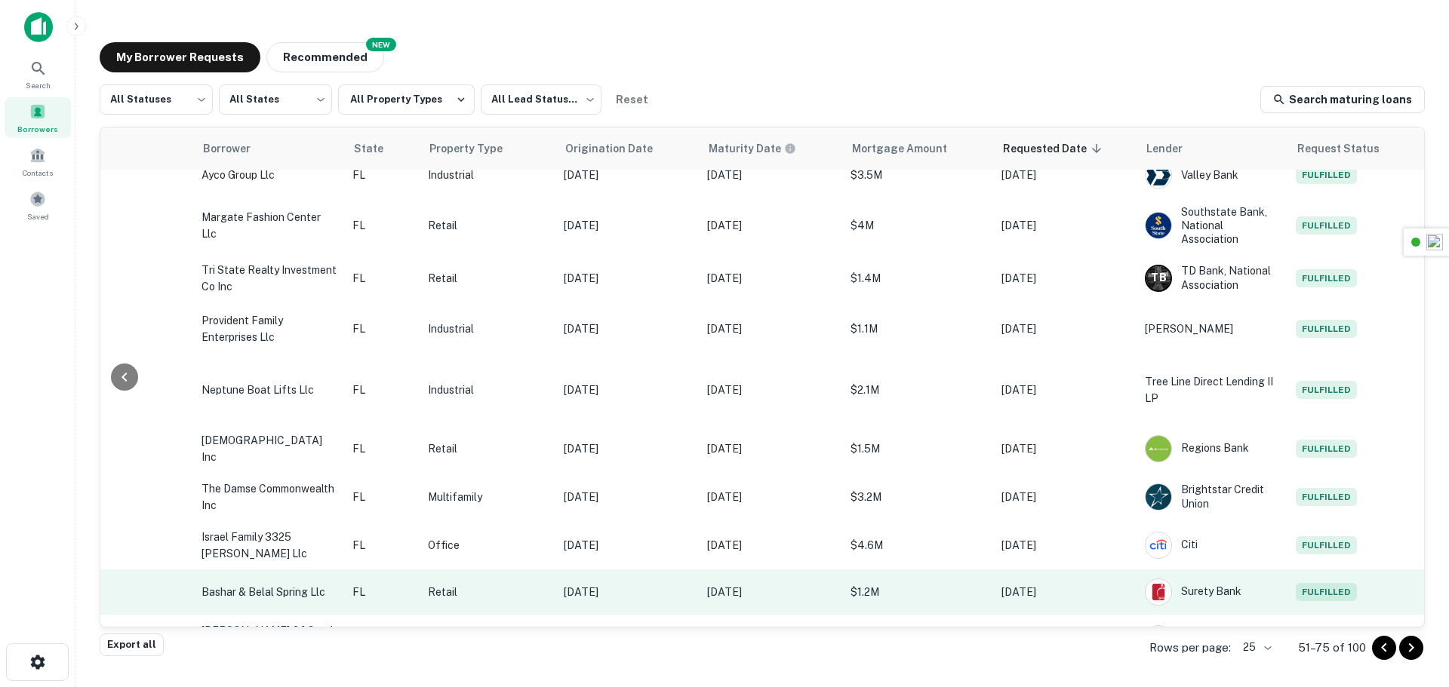
click at [1322, 595] on span "Fulfilled" at bounding box center [1325, 592] width 61 height 18
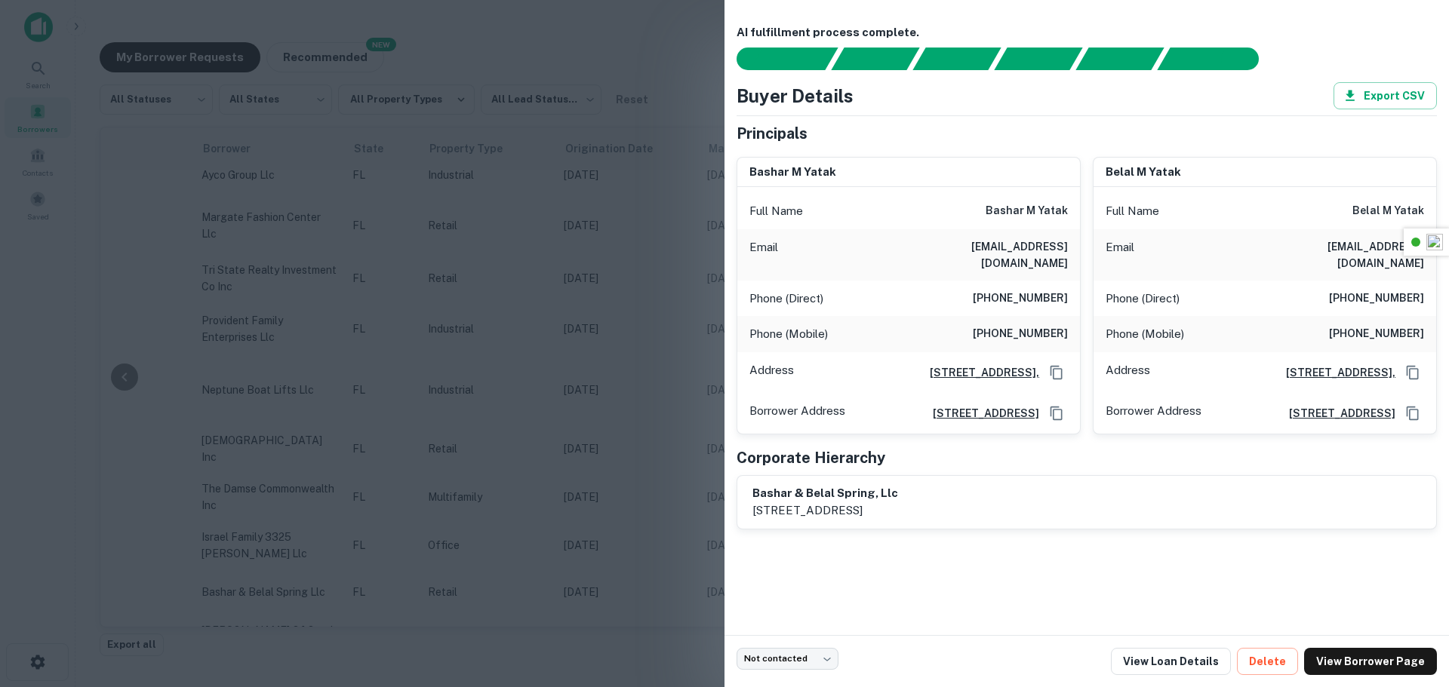
click at [605, 355] on div at bounding box center [724, 343] width 1449 height 687
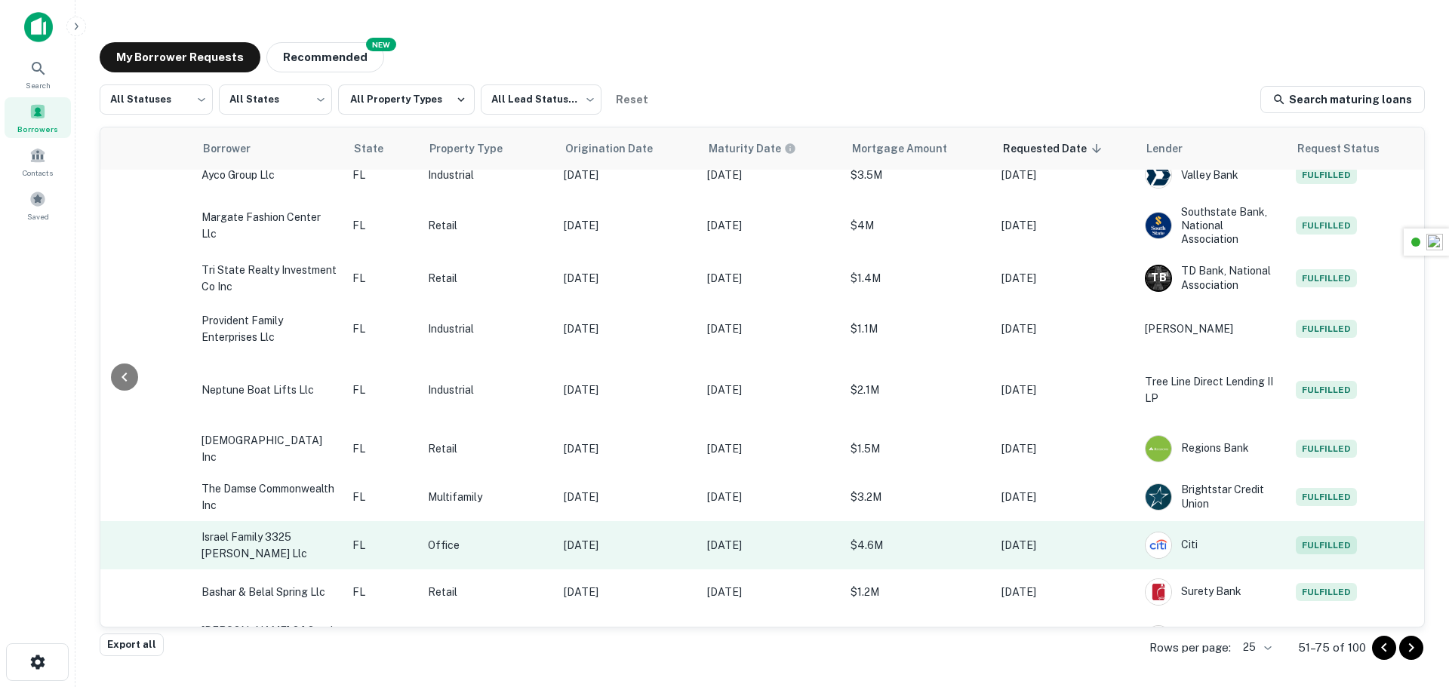
click at [1326, 548] on span "Fulfilled" at bounding box center [1325, 545] width 61 height 18
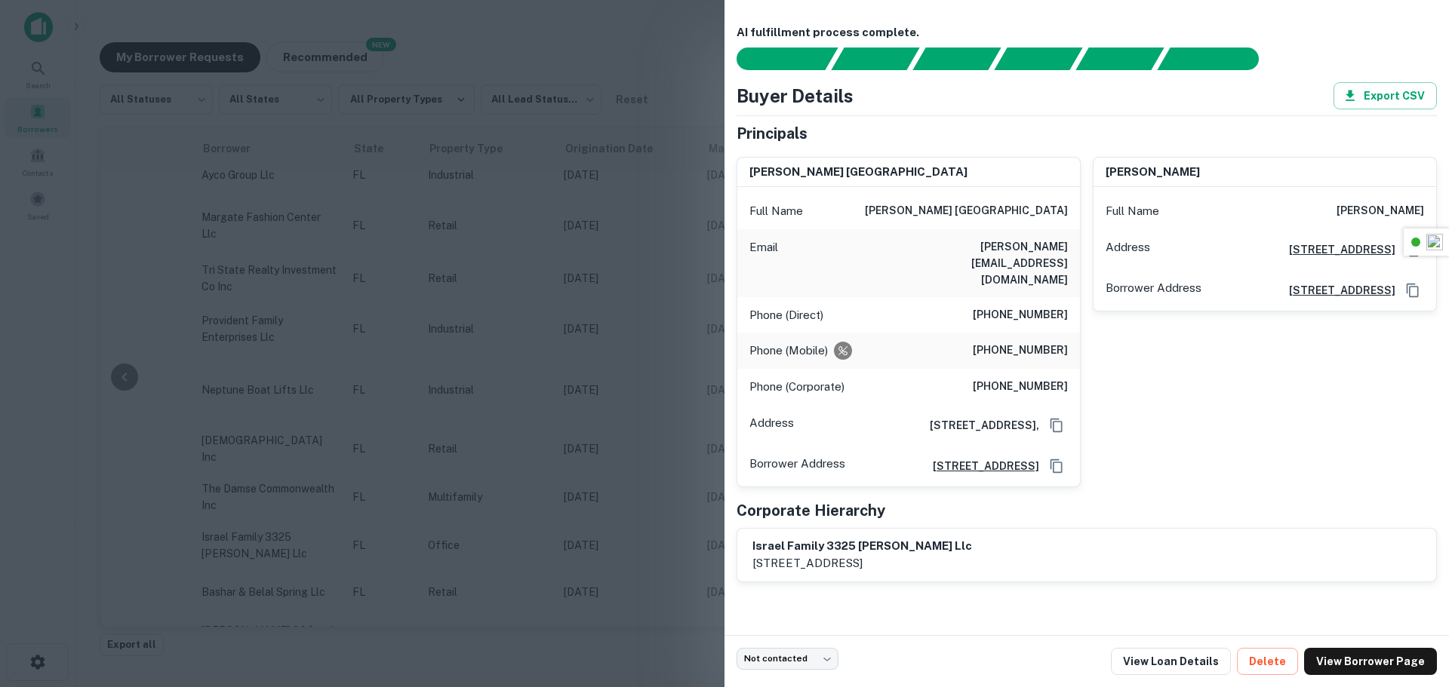
click at [693, 304] on div at bounding box center [724, 343] width 1449 height 687
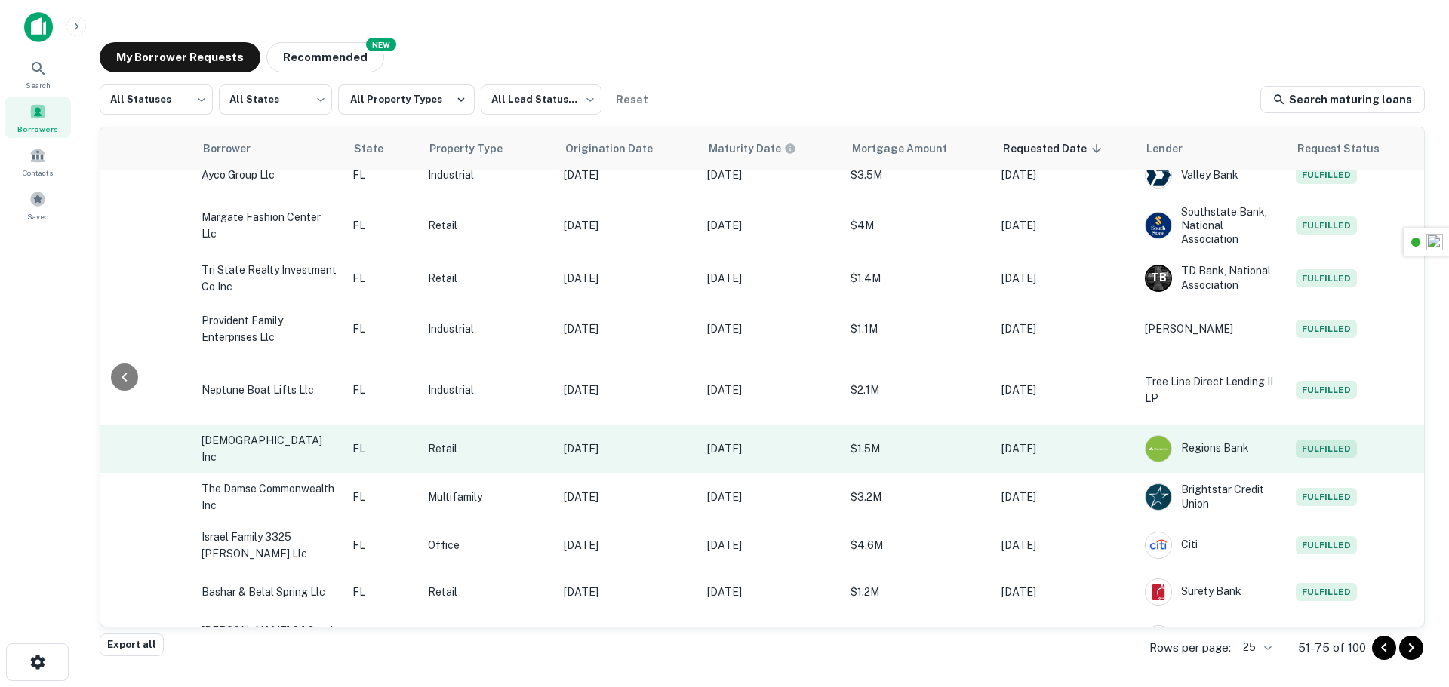
click at [1330, 450] on span "Fulfilled" at bounding box center [1325, 449] width 61 height 18
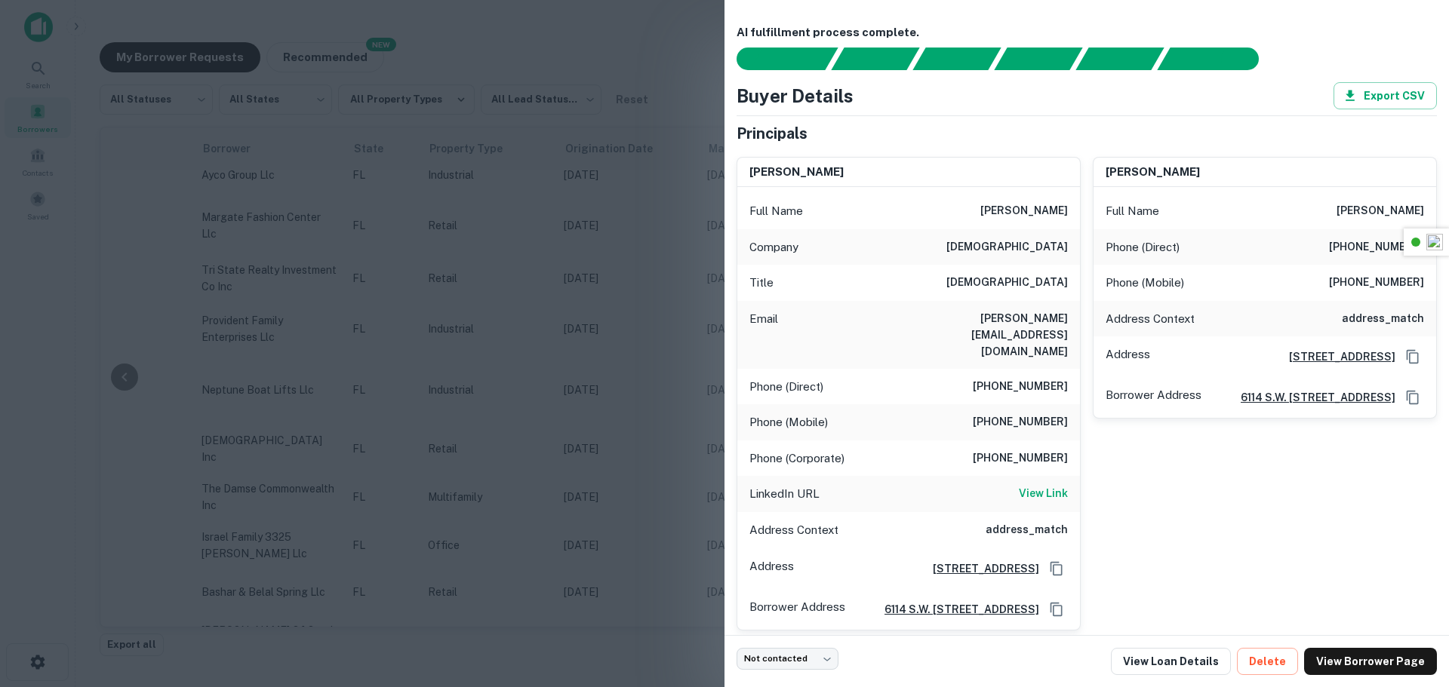
click at [561, 309] on div at bounding box center [724, 343] width 1449 height 687
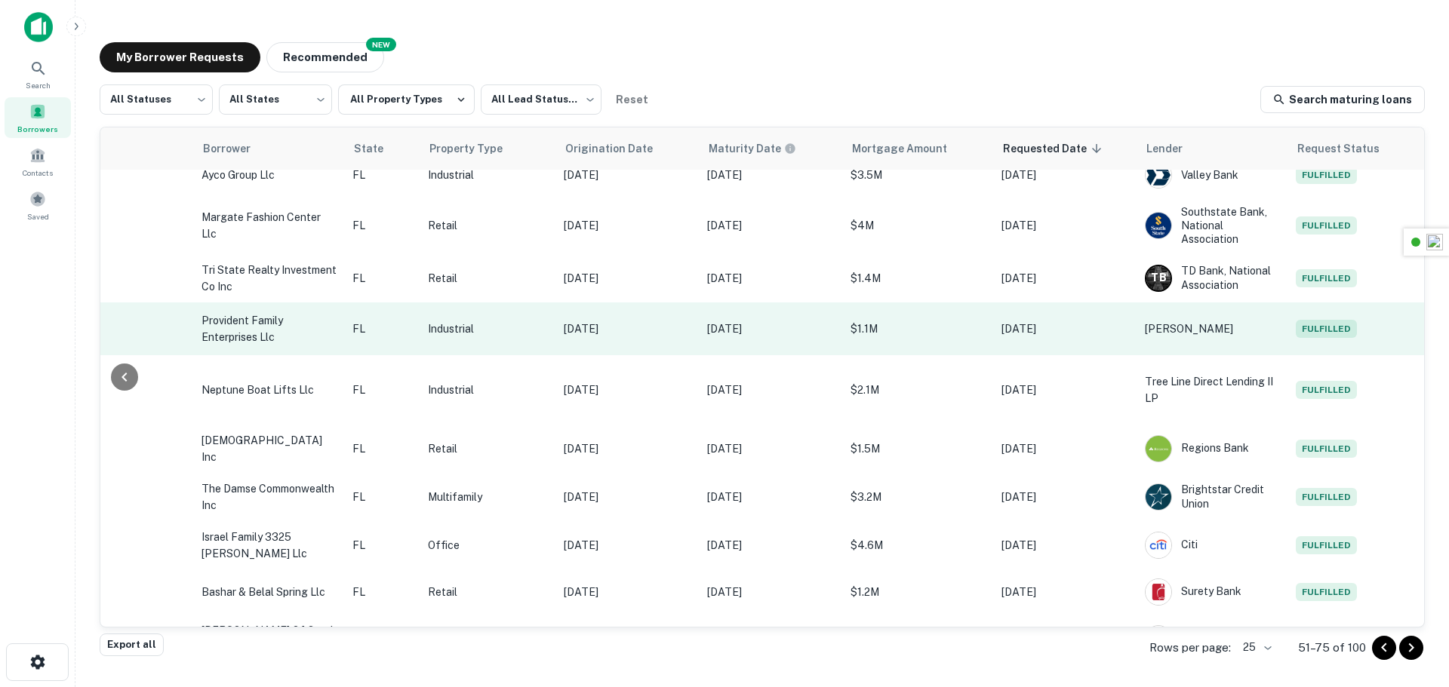
click at [1336, 321] on span "Fulfilled" at bounding box center [1325, 329] width 61 height 18
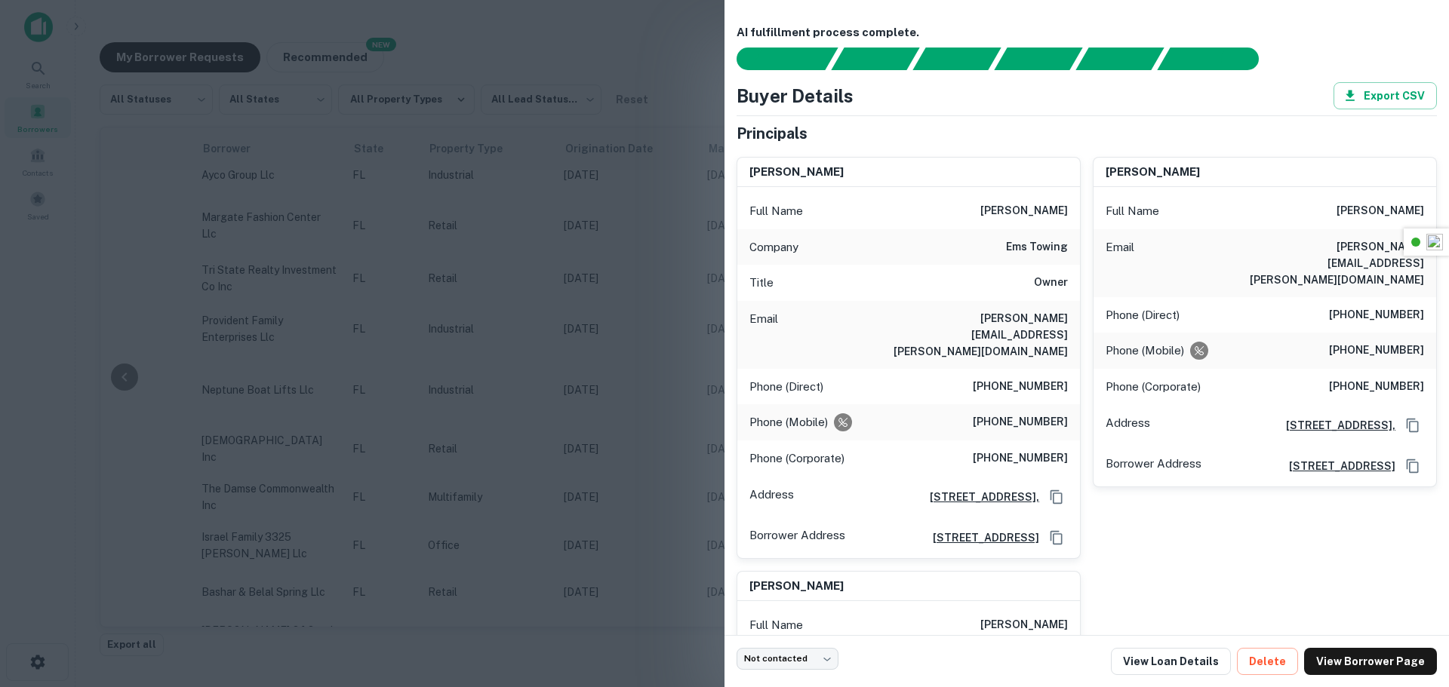
click at [668, 306] on div at bounding box center [724, 343] width 1449 height 687
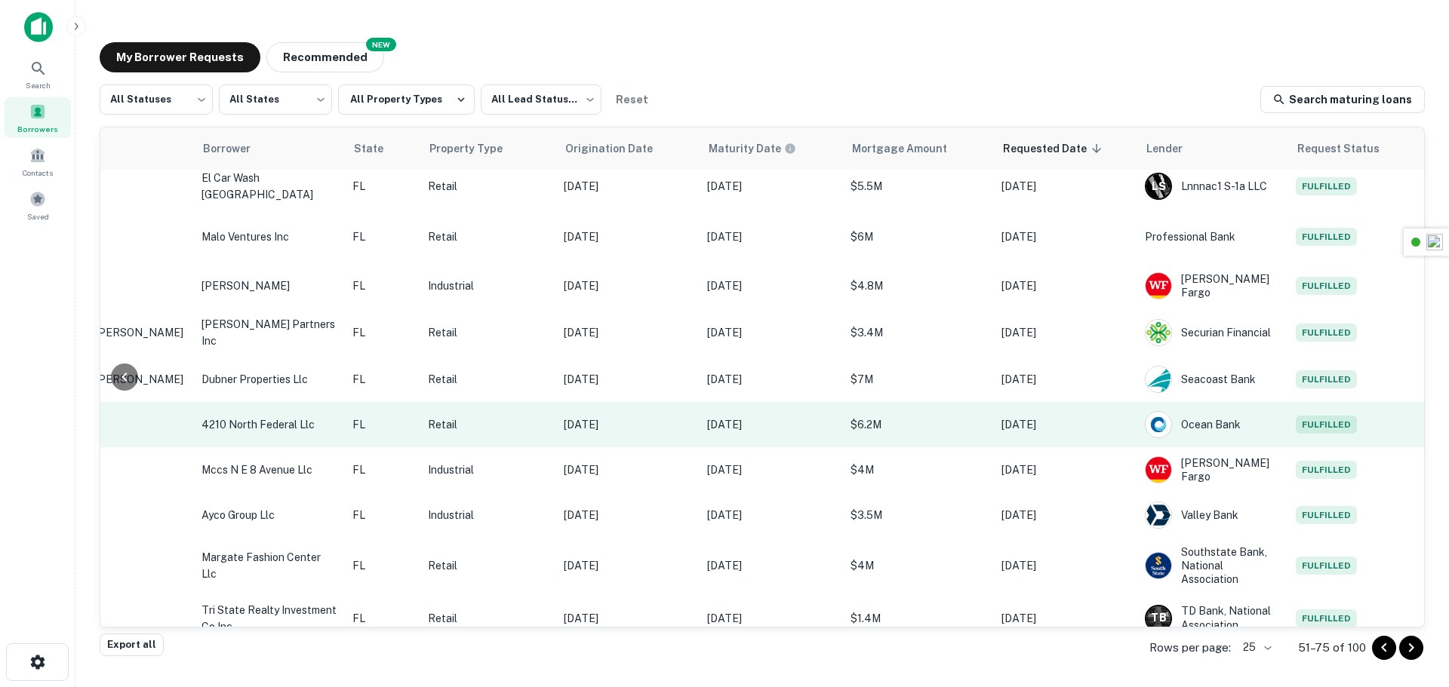
scroll to position [188, 307]
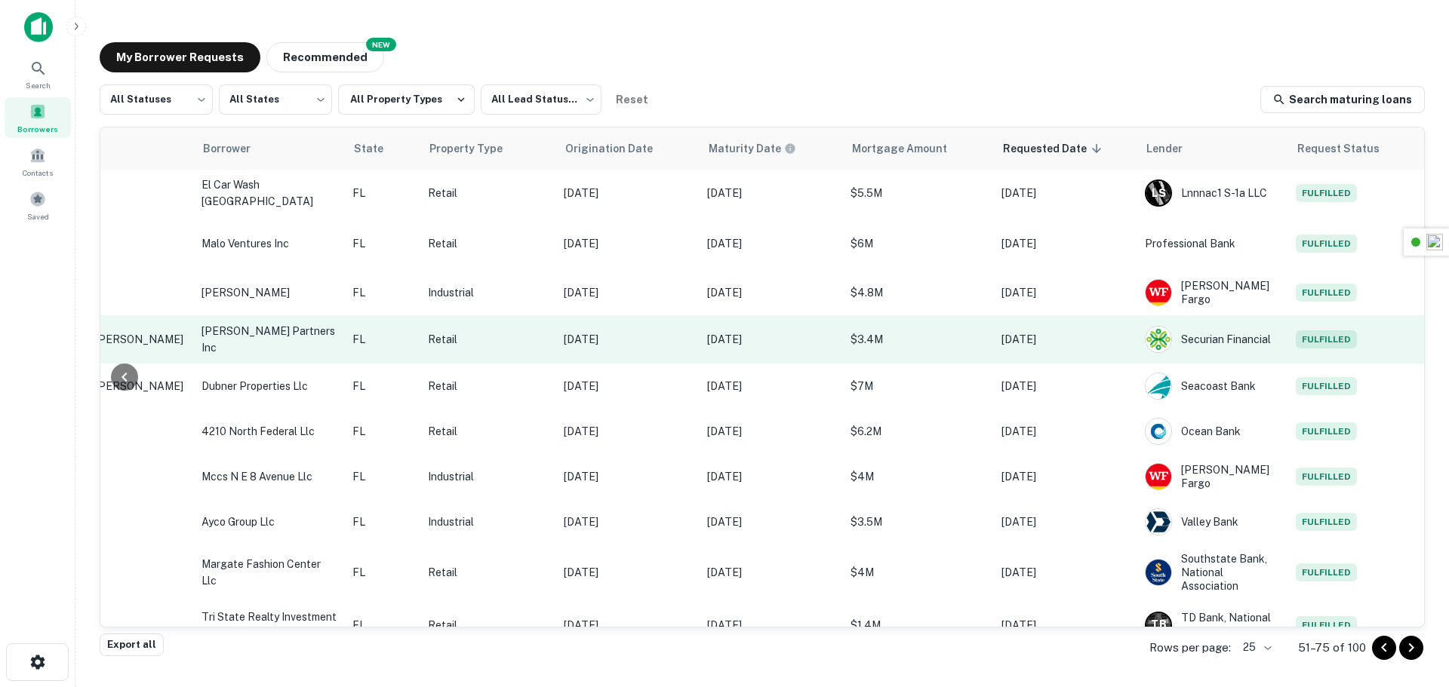
click at [1320, 339] on span "Fulfilled" at bounding box center [1325, 339] width 61 height 18
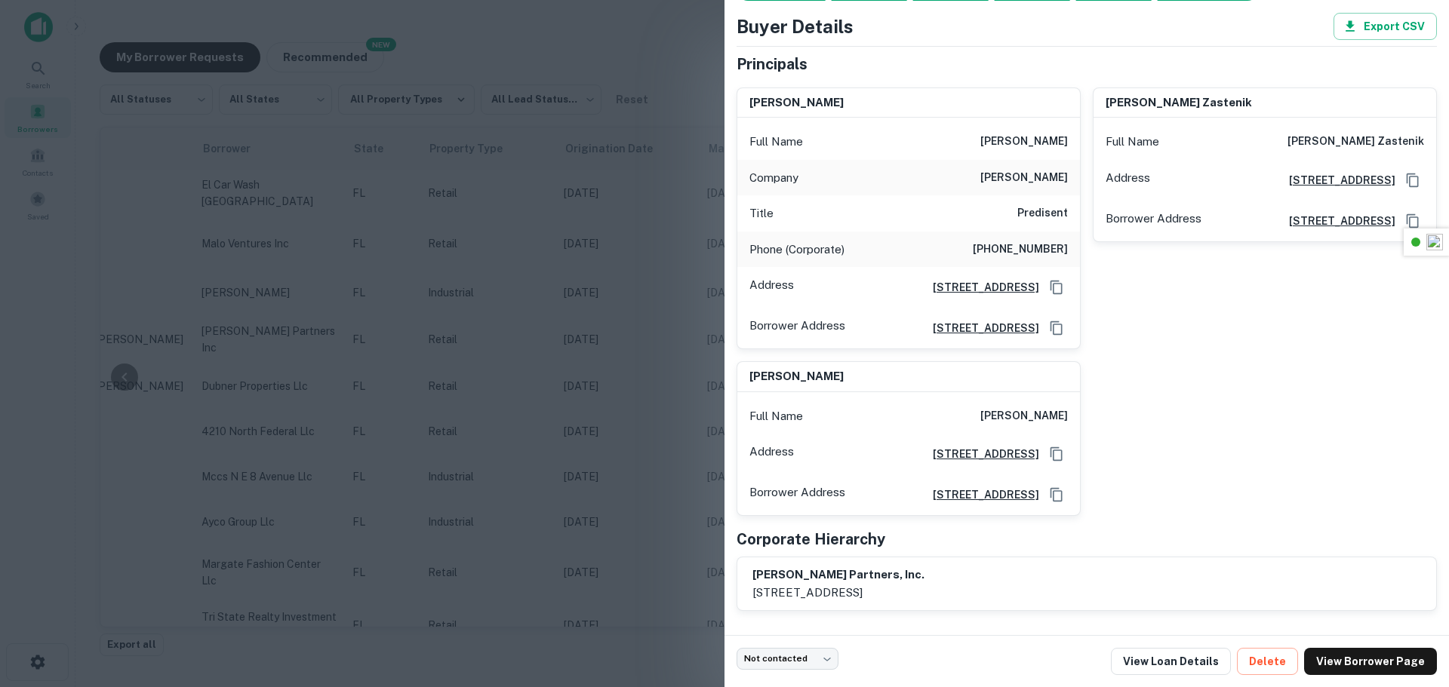
scroll to position [114, 0]
click at [646, 367] on div at bounding box center [724, 343] width 1449 height 687
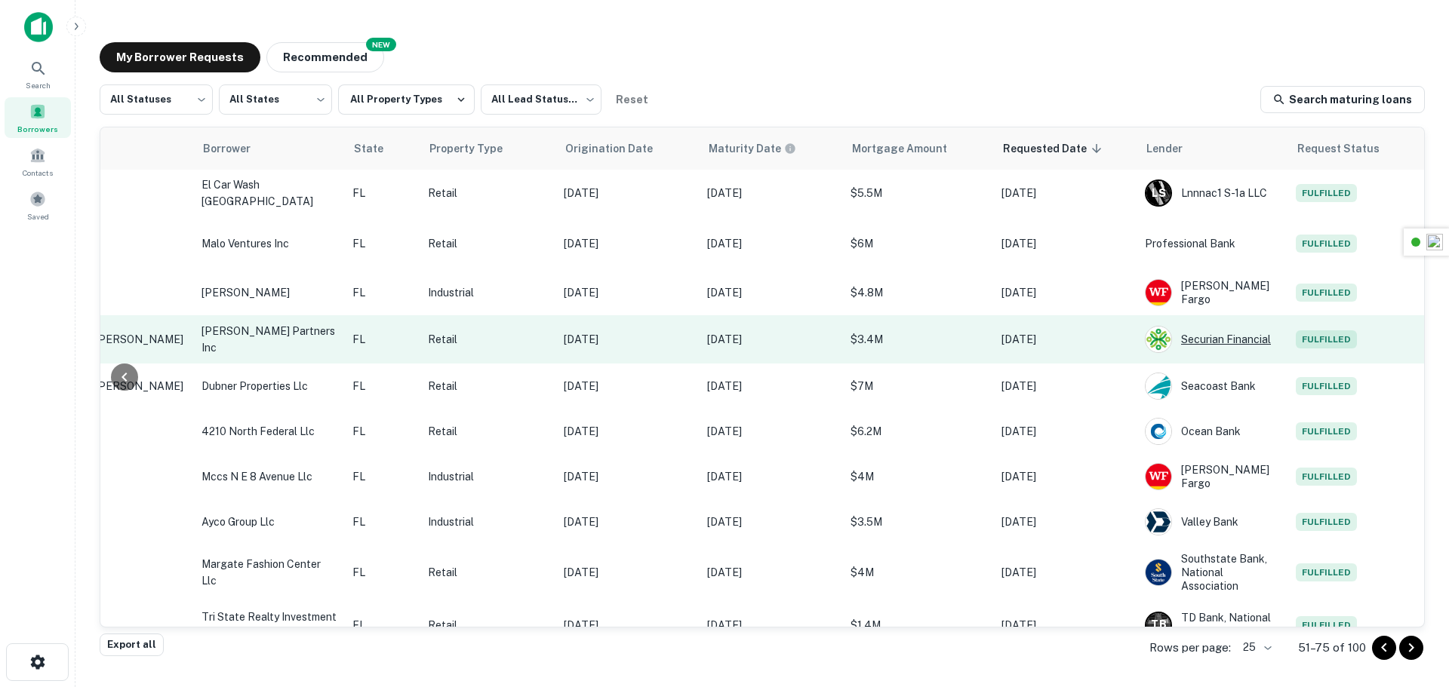
scroll to position [61, 307]
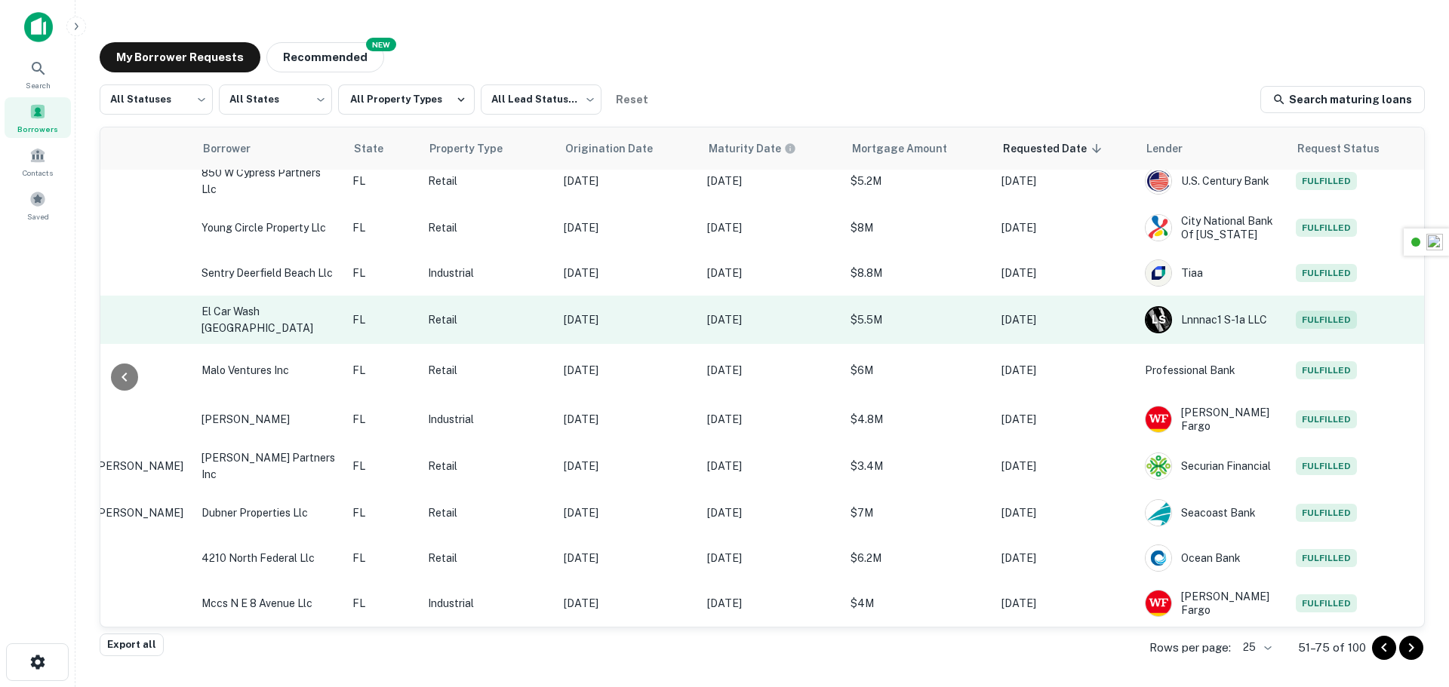
click at [1326, 332] on td "Fulfilled" at bounding box center [1356, 320] width 136 height 48
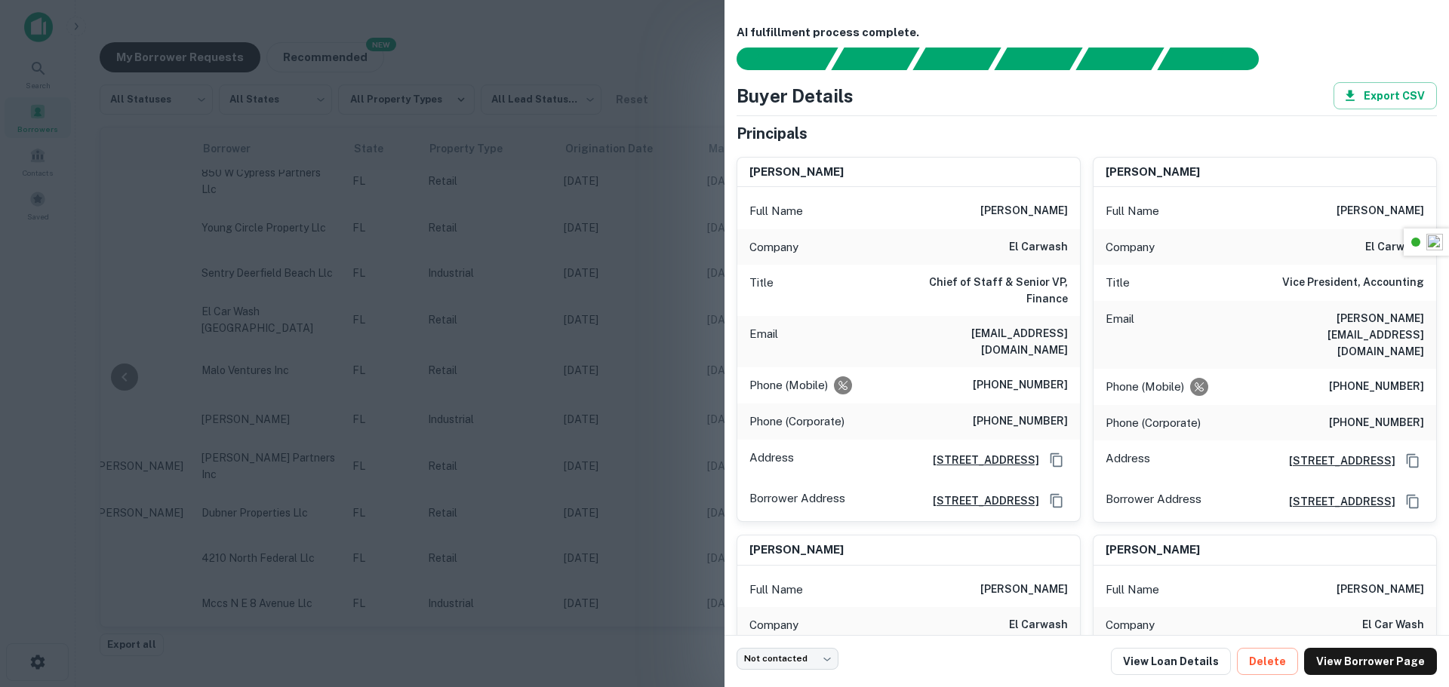
click at [672, 294] on div at bounding box center [724, 343] width 1449 height 687
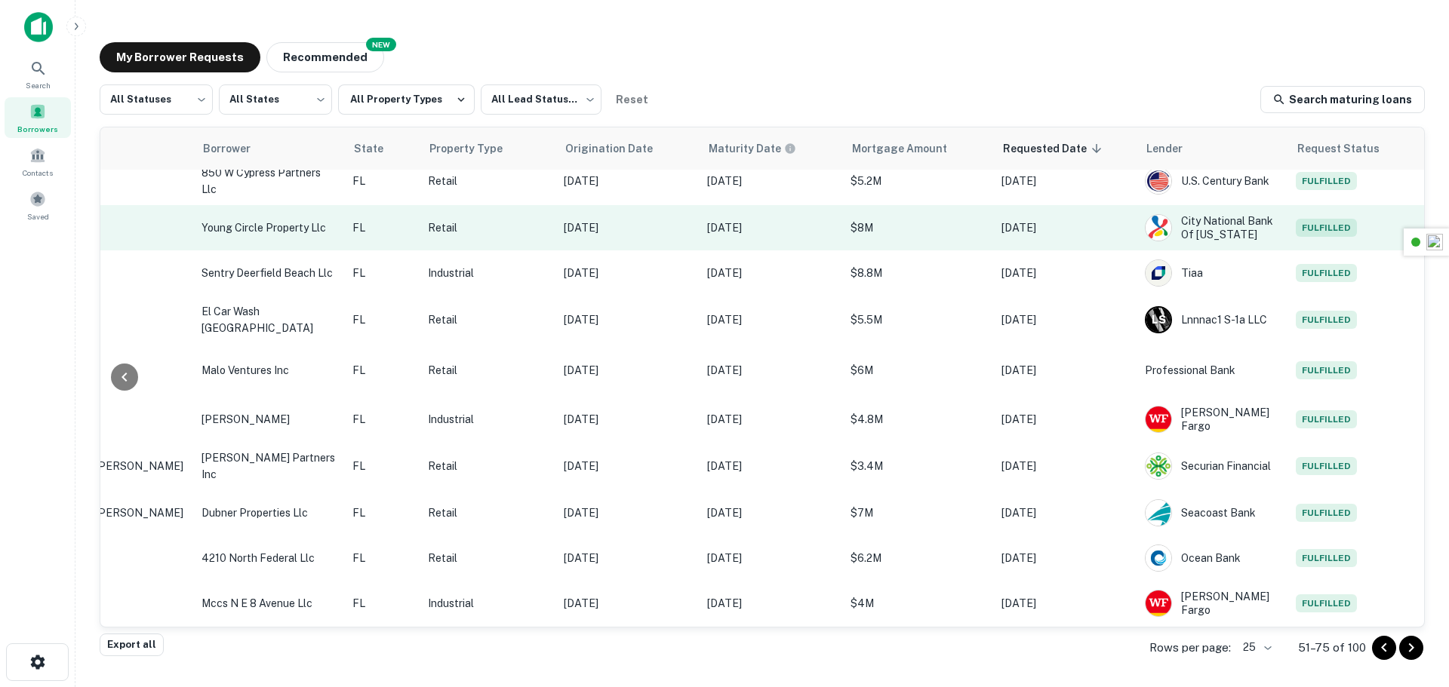
scroll to position [0, 307]
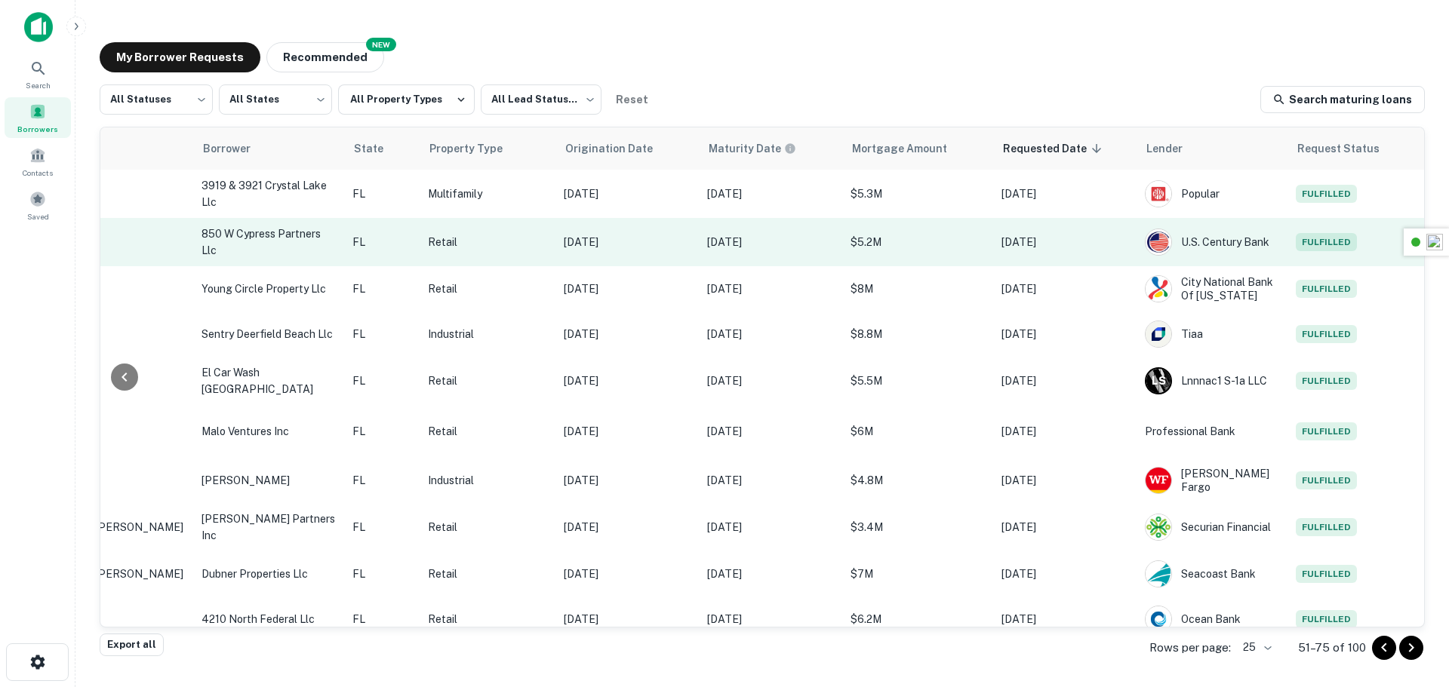
click at [1323, 237] on span "Fulfilled" at bounding box center [1325, 242] width 61 height 18
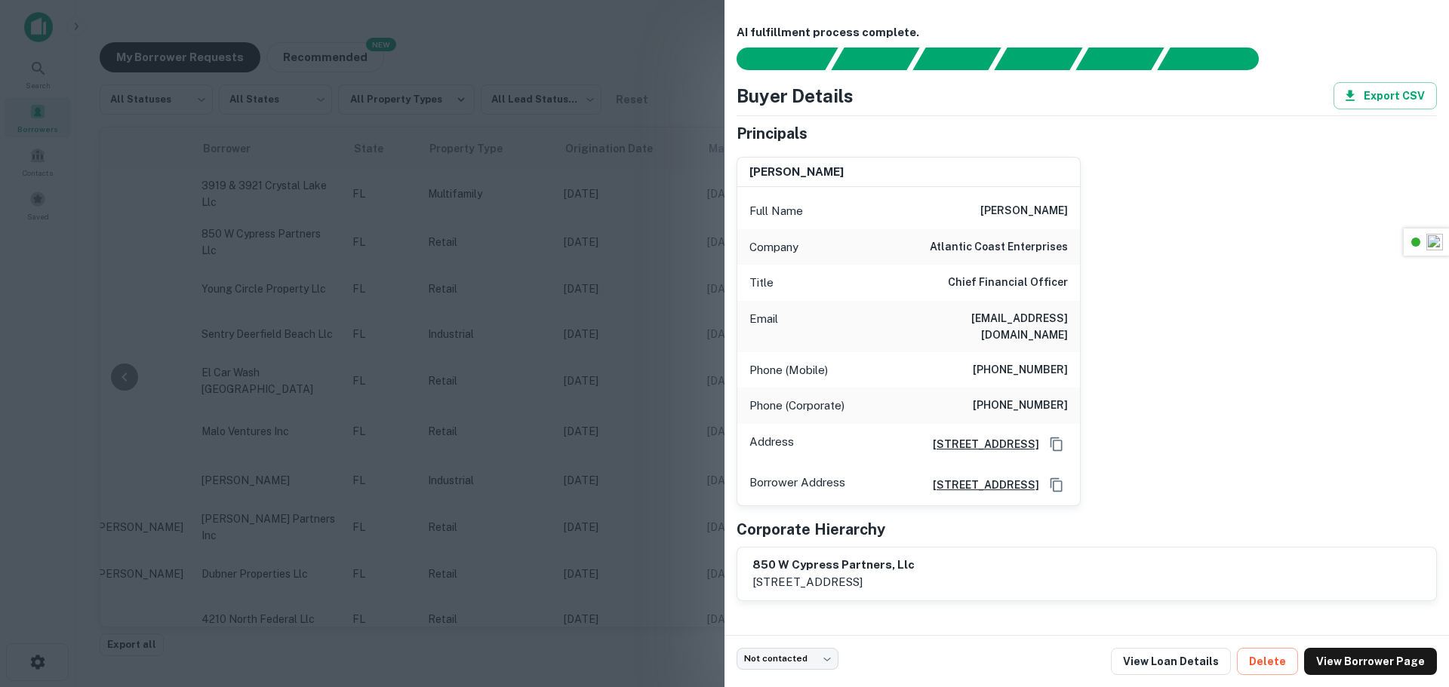
click at [674, 279] on div at bounding box center [724, 343] width 1449 height 687
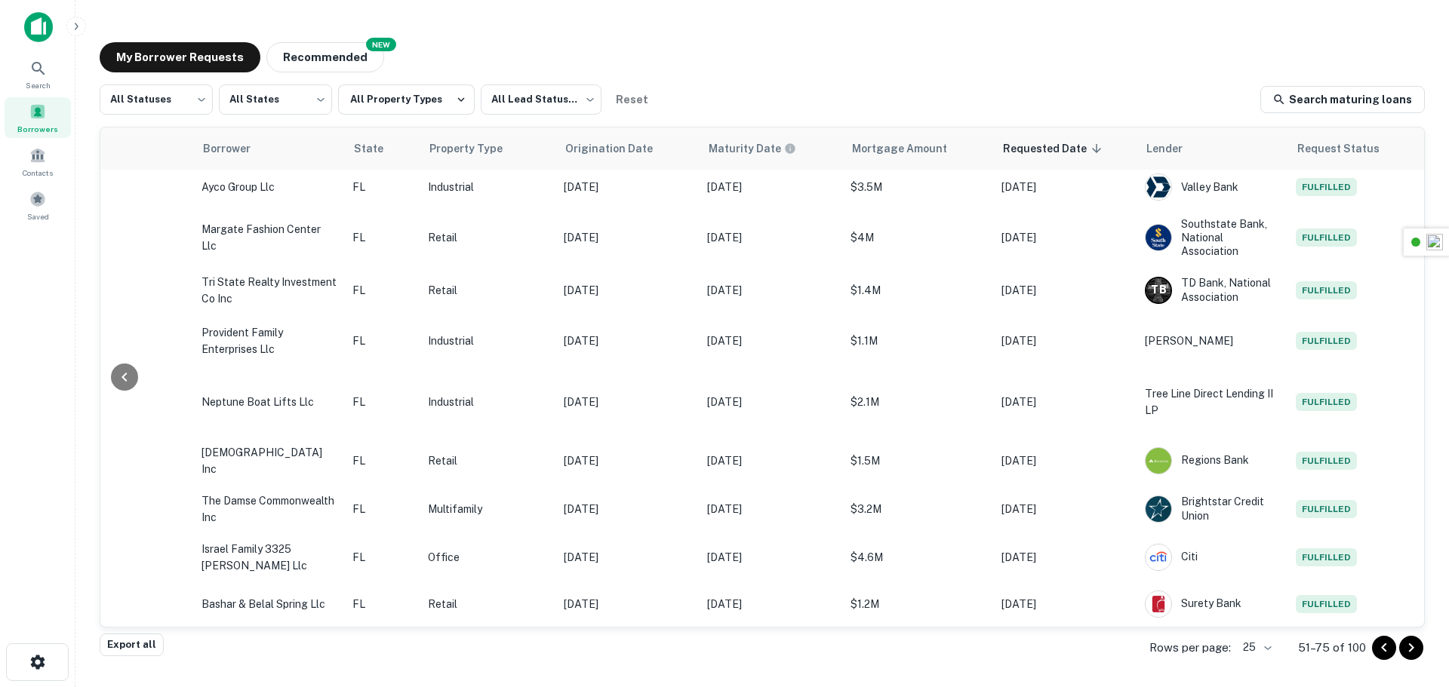
scroll to position [768, 307]
